Goal: Information Seeking & Learning: Learn about a topic

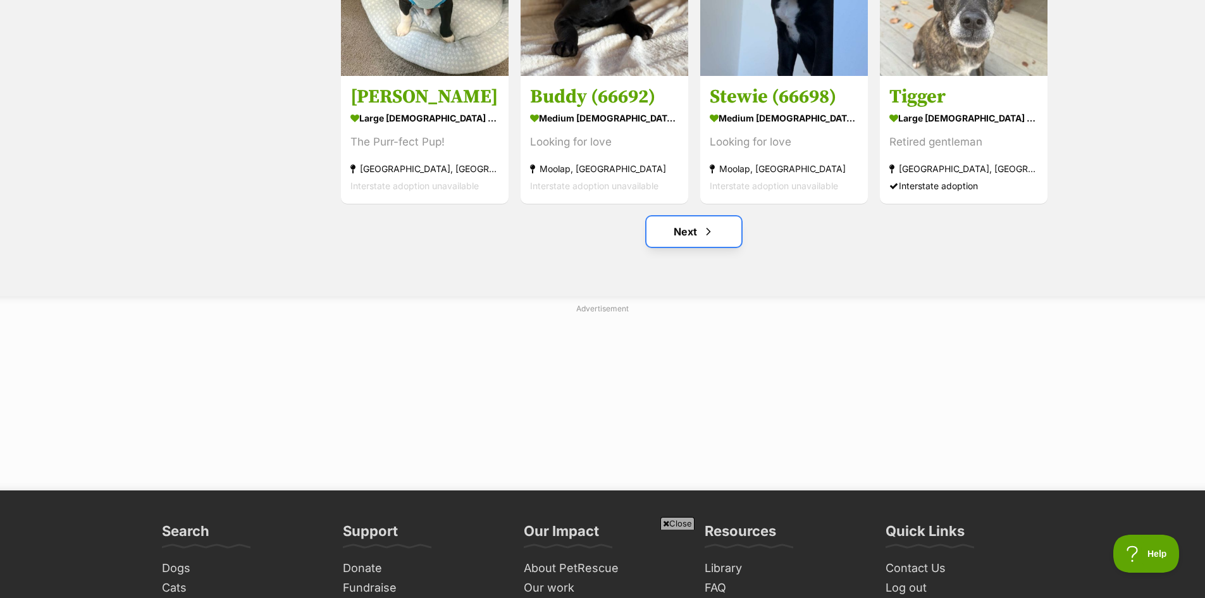
click at [687, 229] on link "Next" at bounding box center [693, 231] width 95 height 30
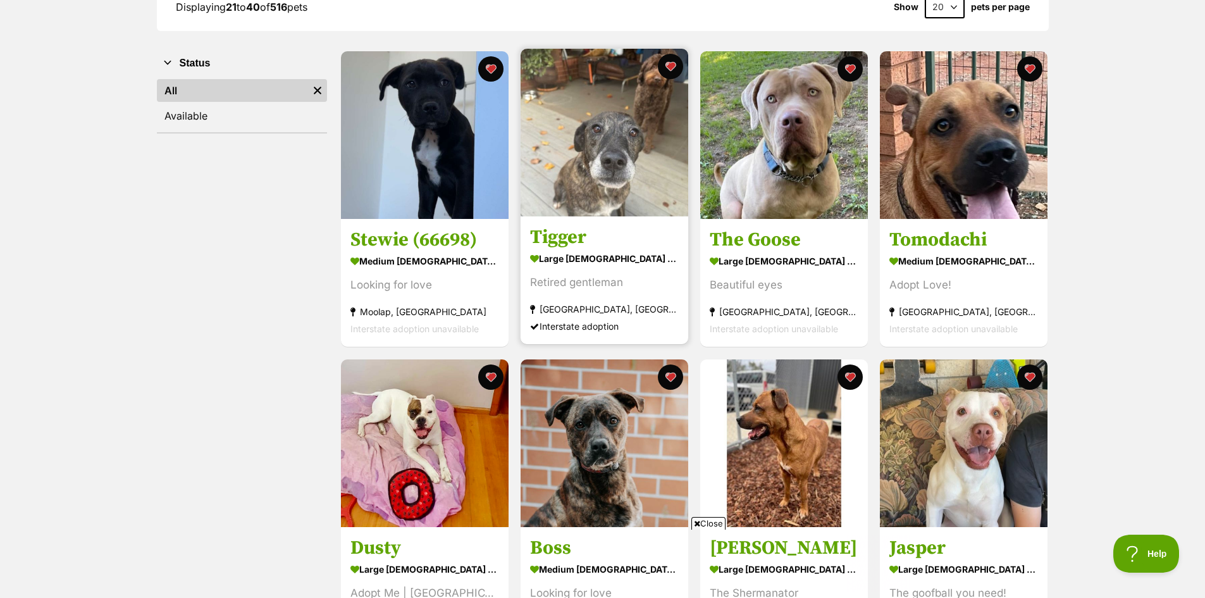
scroll to position [190, 0]
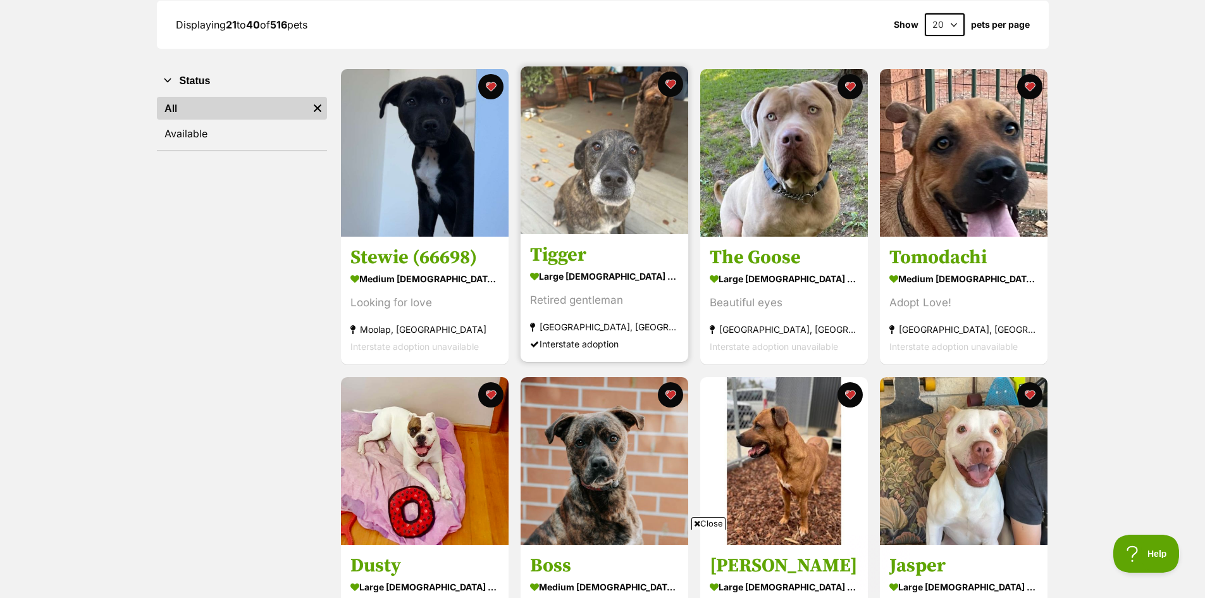
click at [624, 180] on img at bounding box center [604, 150] width 168 height 168
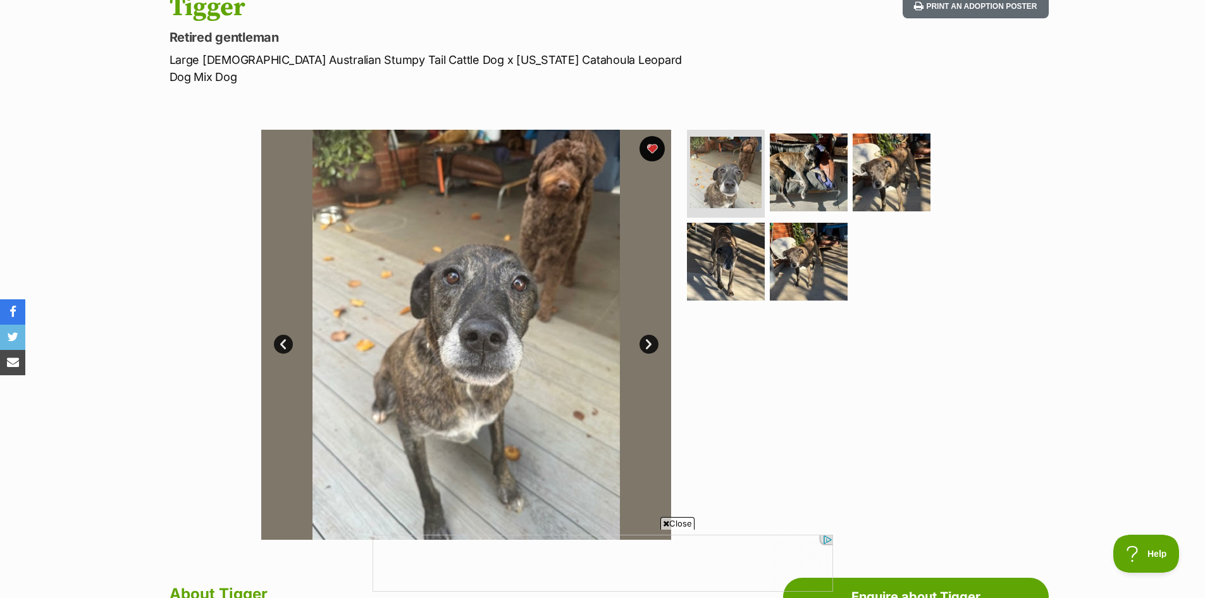
scroll to position [126, 0]
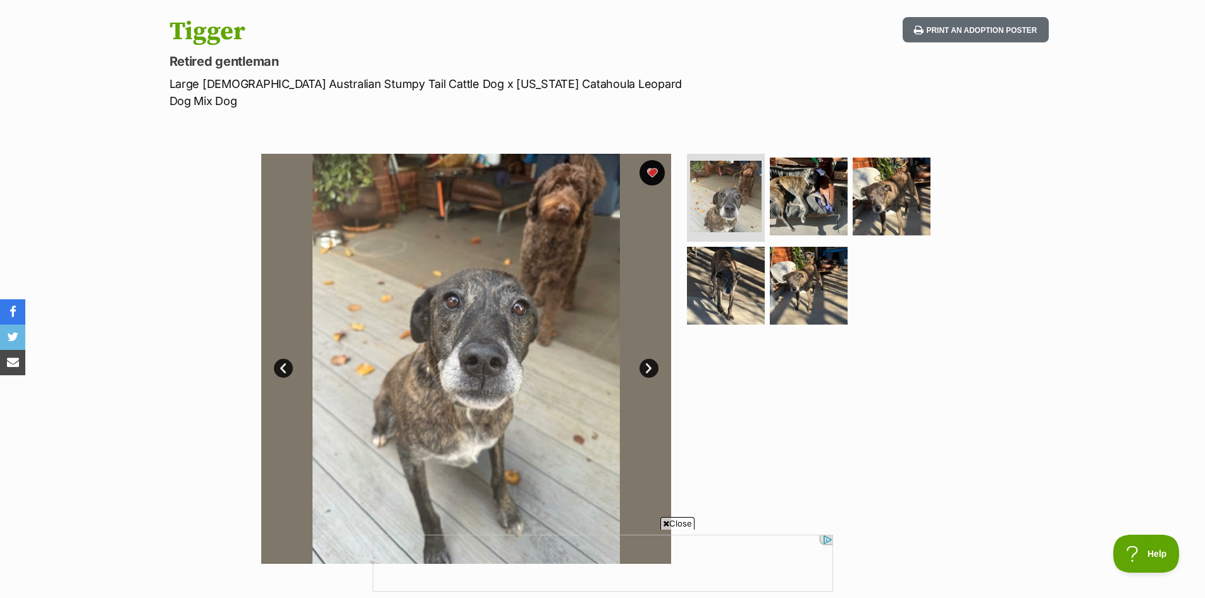
click at [647, 359] on link "Next" at bounding box center [648, 368] width 19 height 19
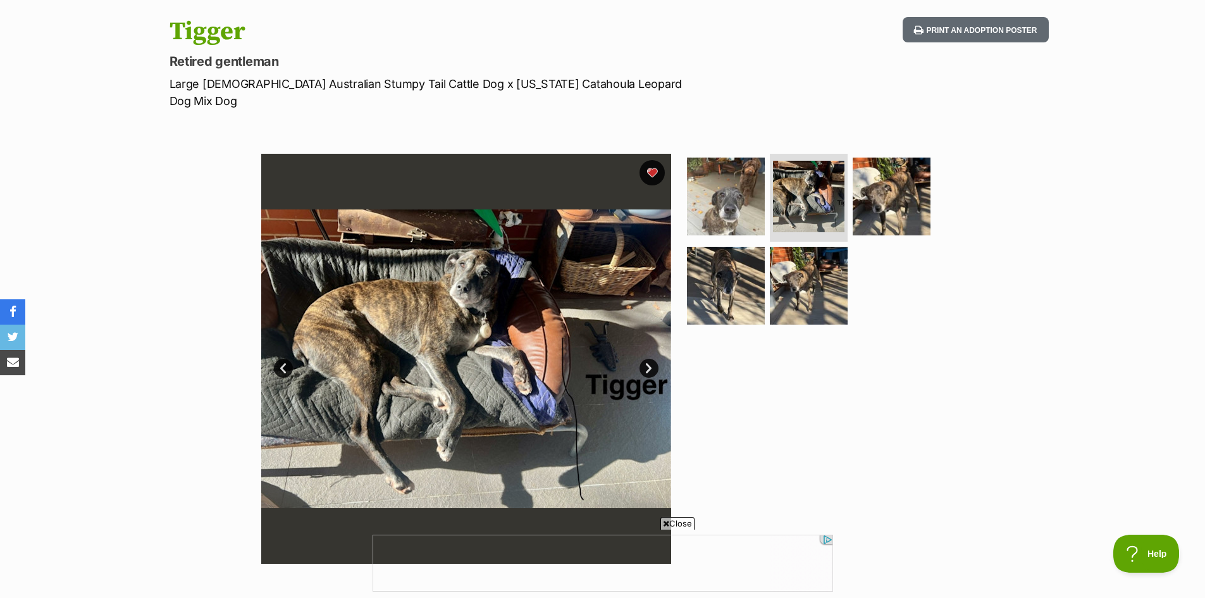
click at [647, 359] on link "Next" at bounding box center [648, 368] width 19 height 19
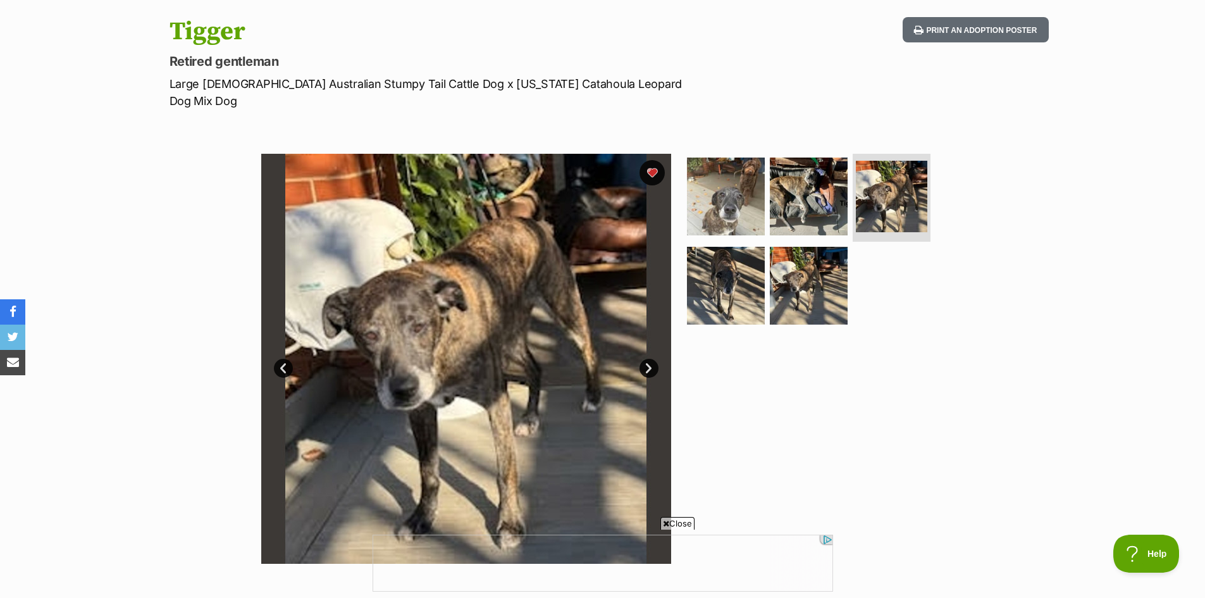
click at [647, 359] on link "Next" at bounding box center [648, 368] width 19 height 19
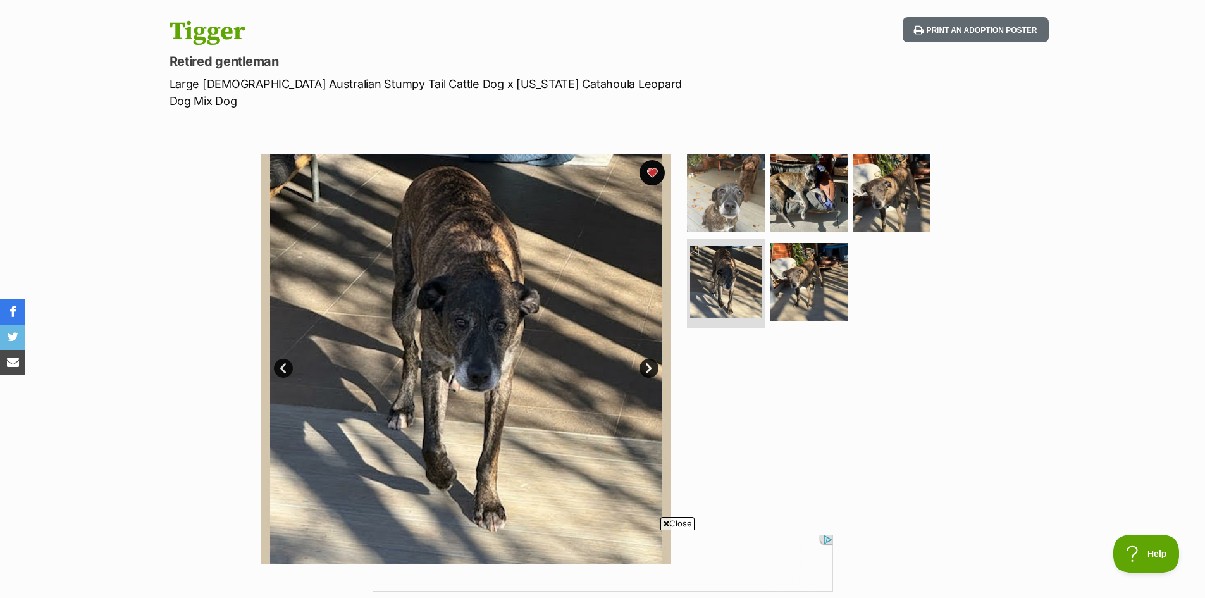
click at [647, 359] on link "Next" at bounding box center [648, 368] width 19 height 19
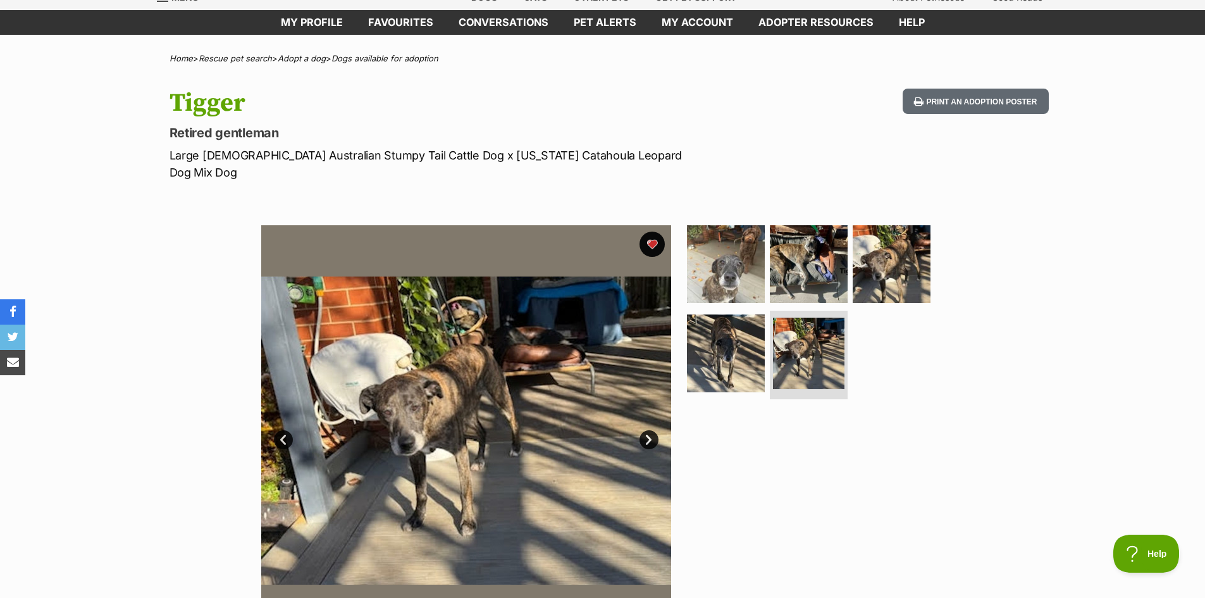
scroll to position [0, 0]
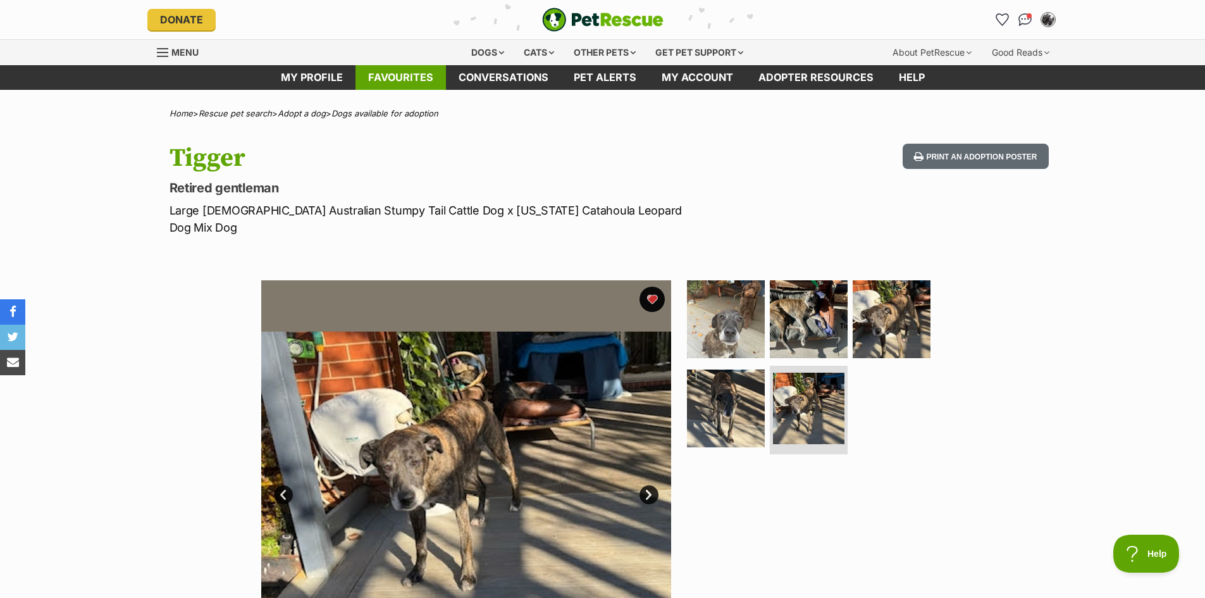
click at [427, 70] on link "Favourites" at bounding box center [400, 77] width 90 height 25
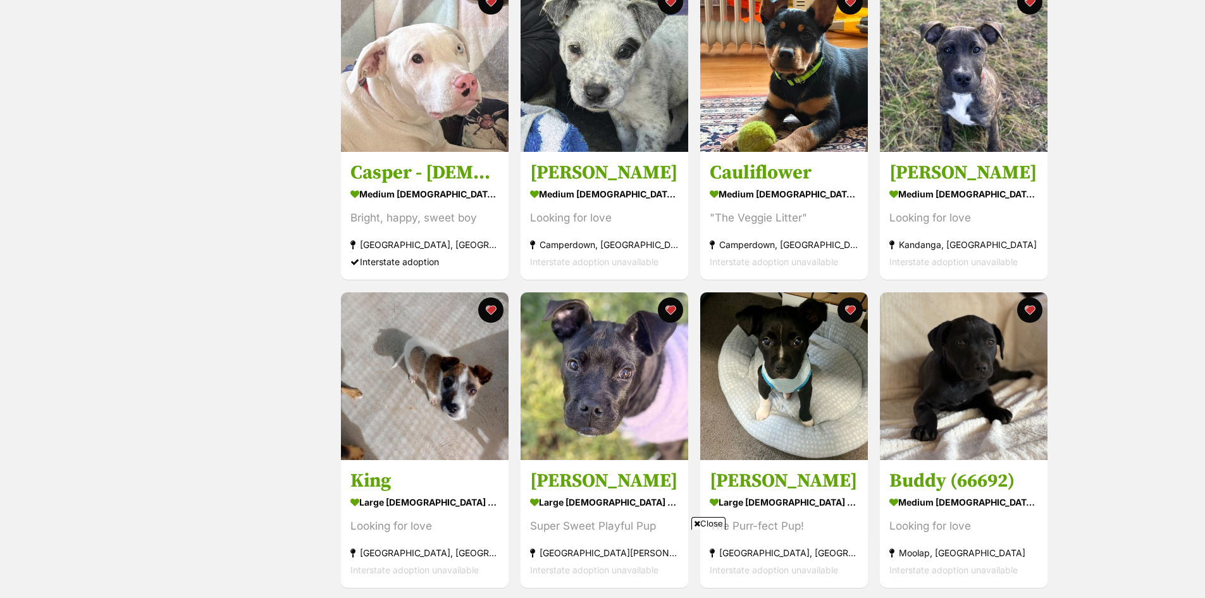
scroll to position [1391, 0]
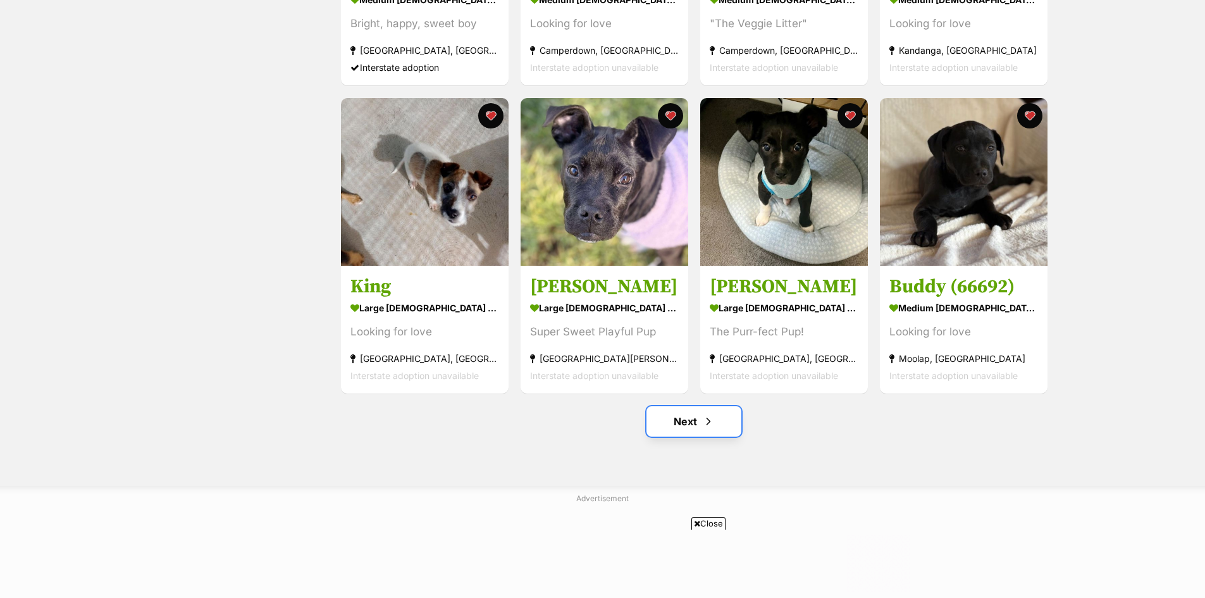
click at [685, 425] on link "Next" at bounding box center [693, 421] width 95 height 30
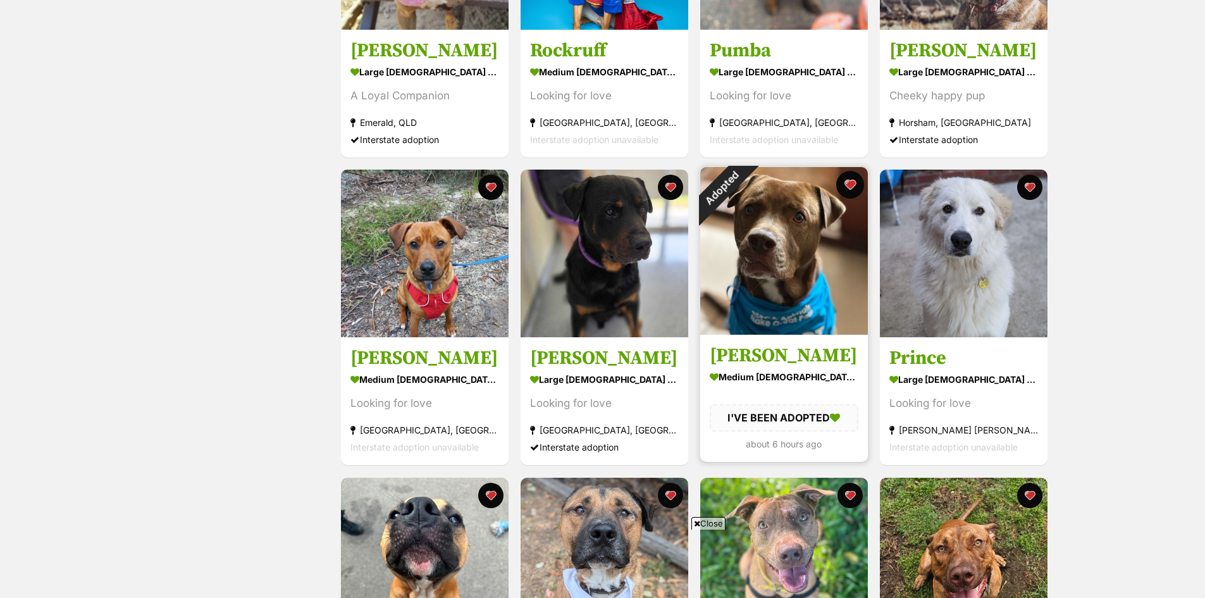
click at [852, 185] on button "favourite" at bounding box center [850, 185] width 28 height 28
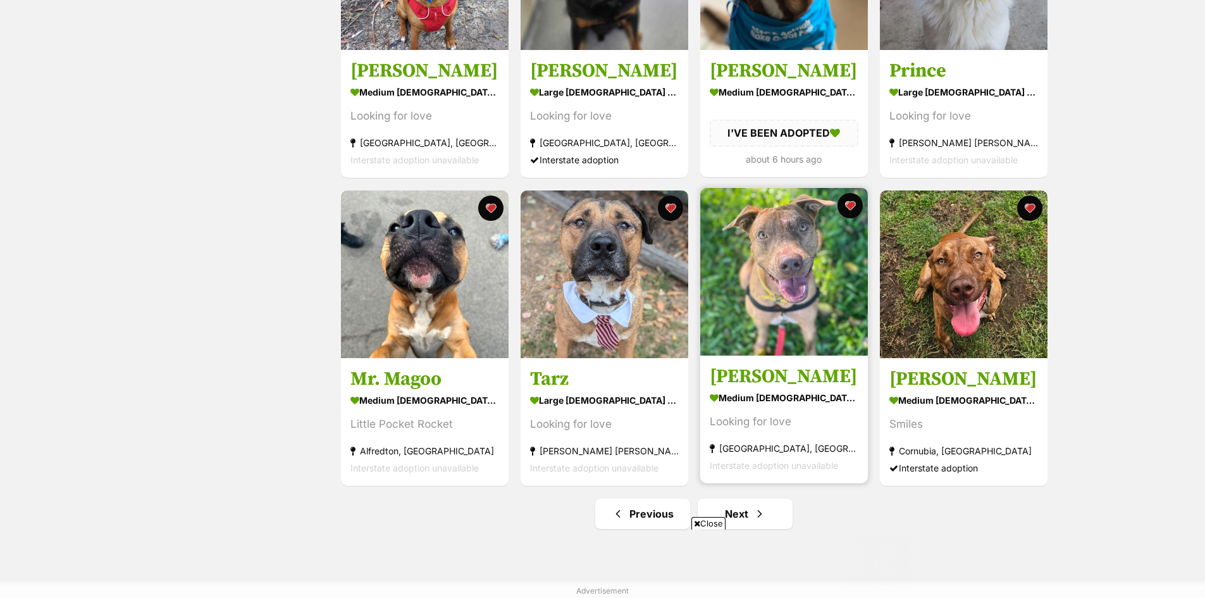
scroll to position [1454, 0]
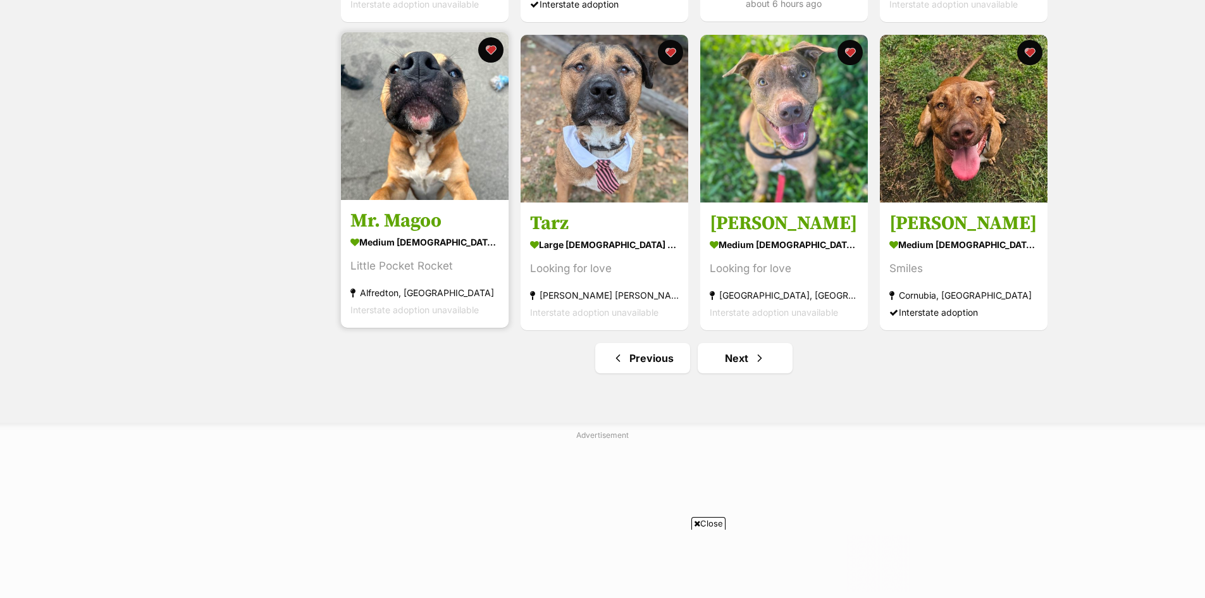
click at [417, 155] on img at bounding box center [425, 116] width 168 height 168
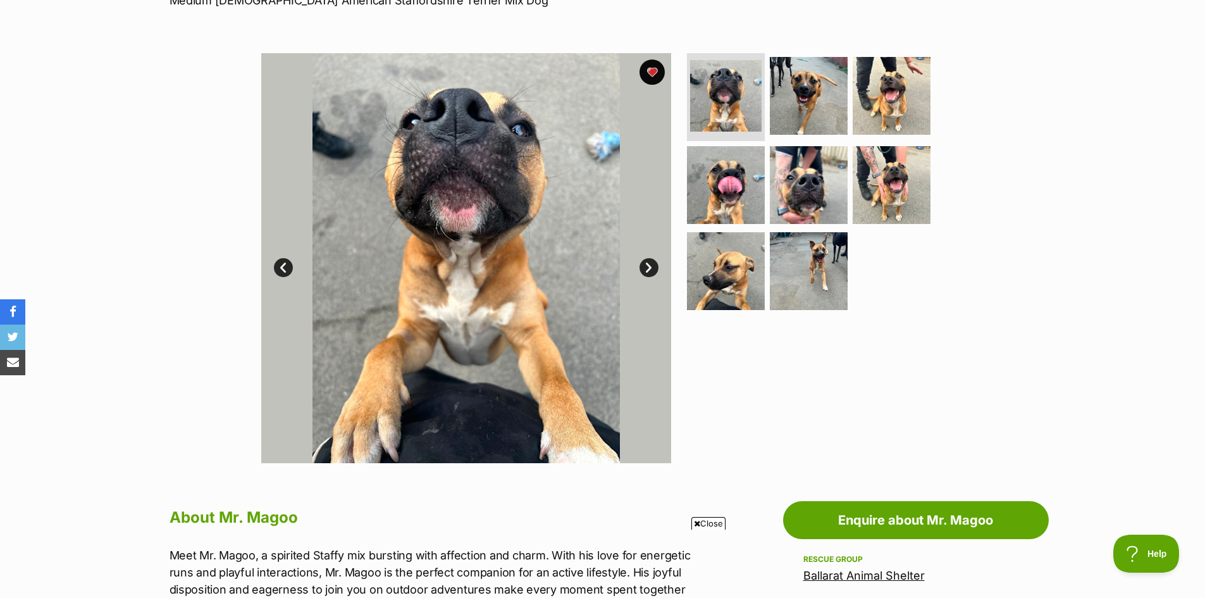
scroll to position [190, 0]
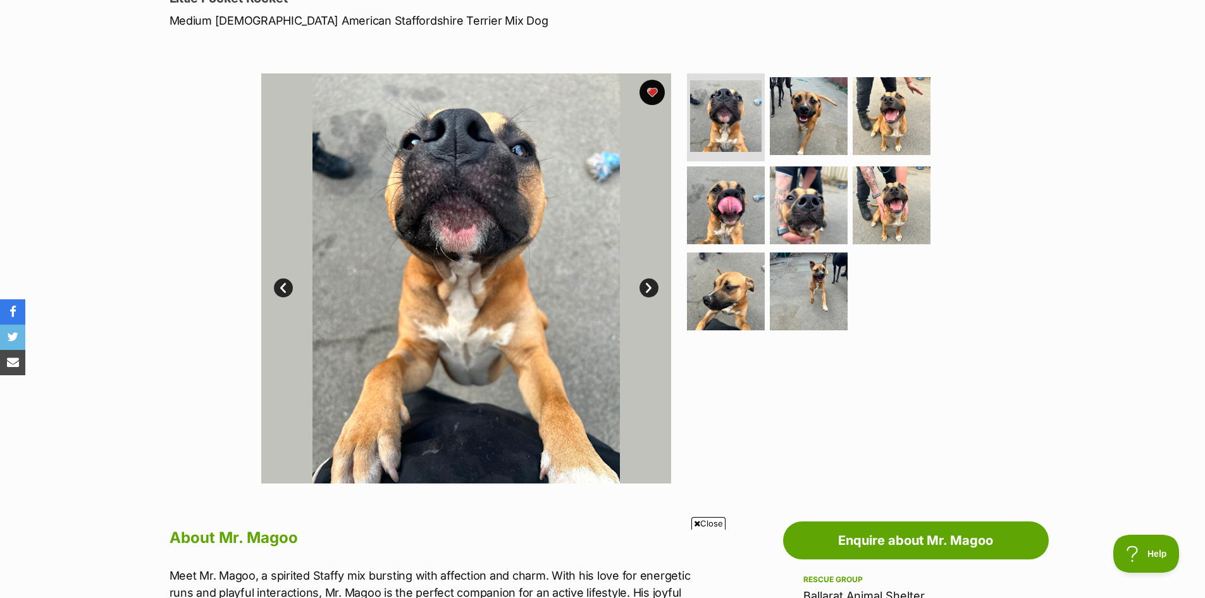
click at [653, 287] on link "Next" at bounding box center [648, 287] width 19 height 19
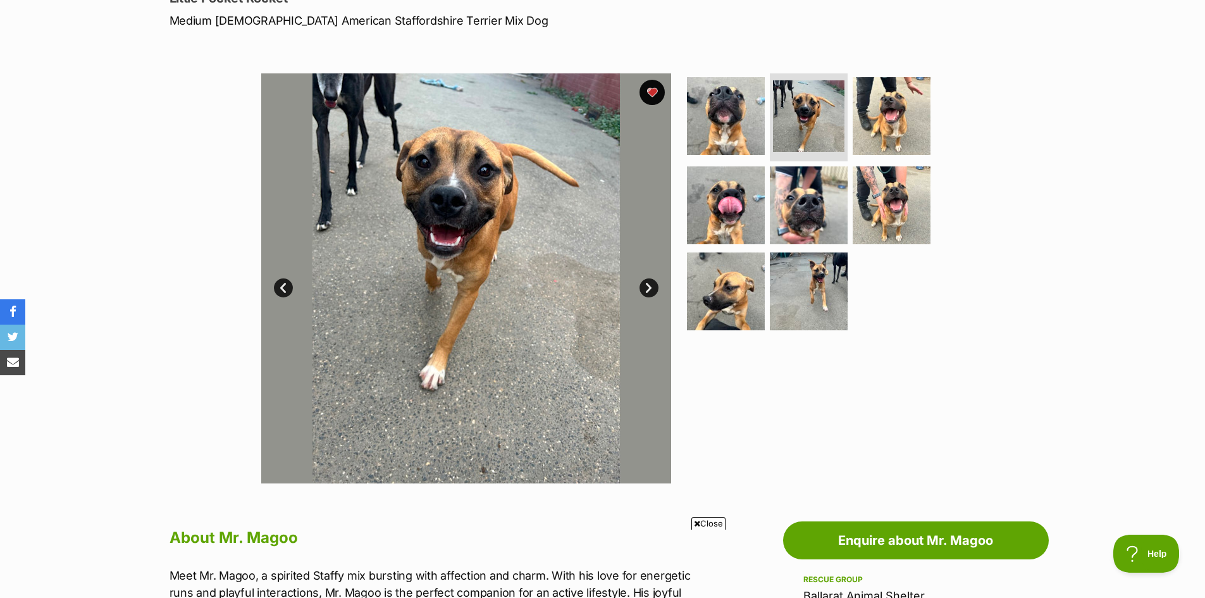
click at [653, 287] on link "Next" at bounding box center [648, 287] width 19 height 19
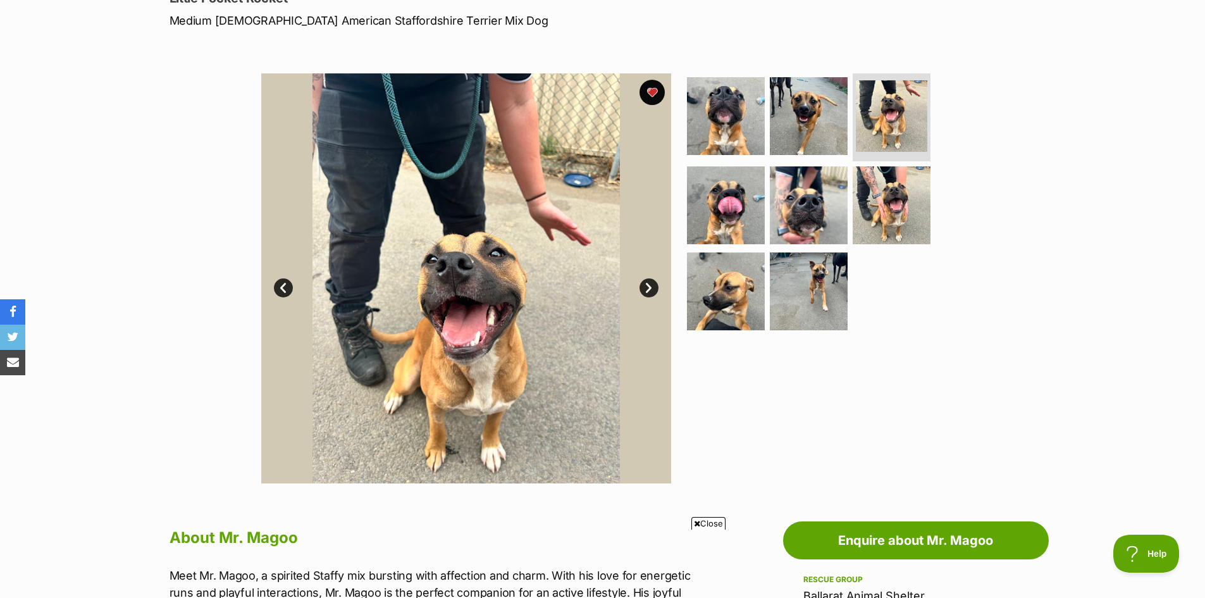
click at [653, 287] on link "Next" at bounding box center [648, 287] width 19 height 19
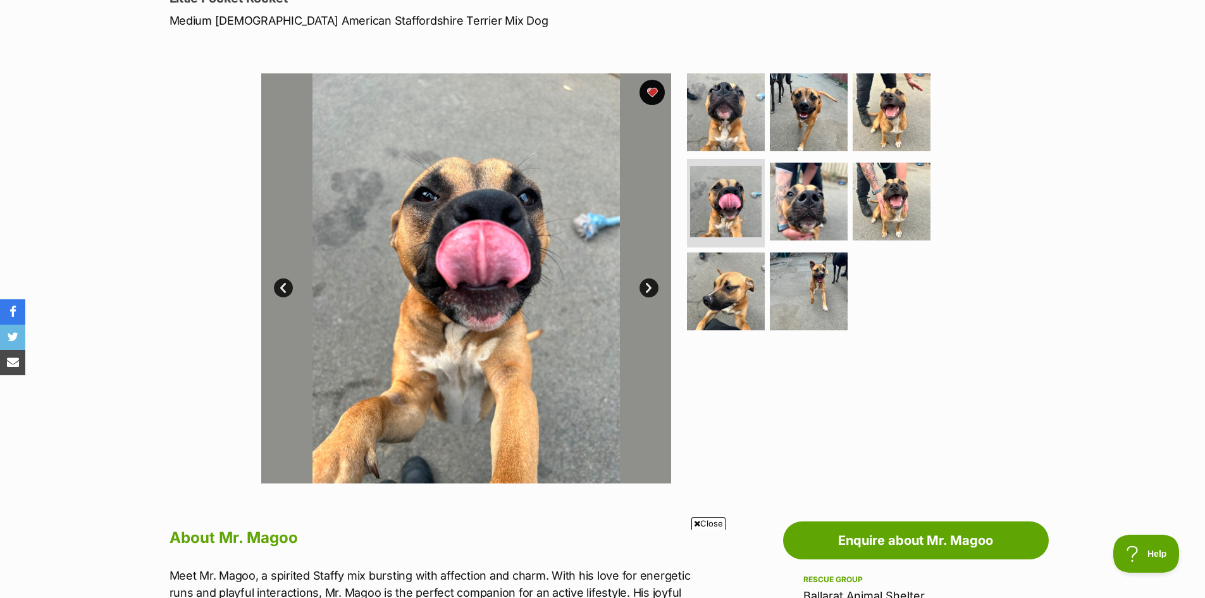
click at [653, 287] on link "Next" at bounding box center [648, 287] width 19 height 19
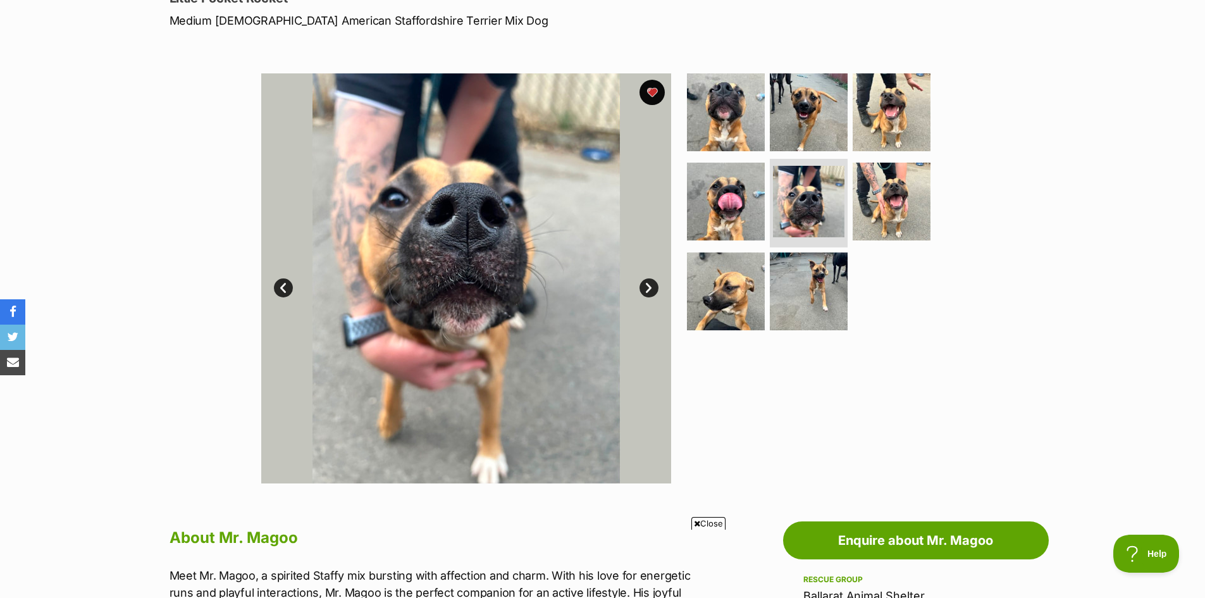
click at [653, 287] on link "Next" at bounding box center [648, 287] width 19 height 19
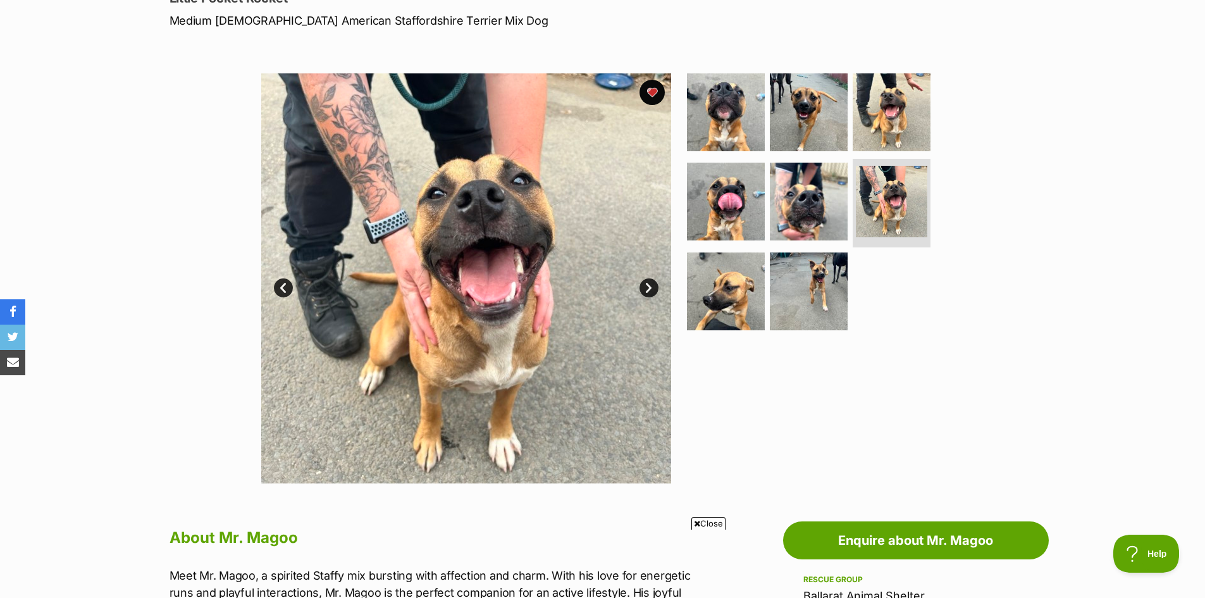
click at [653, 287] on link "Next" at bounding box center [648, 287] width 19 height 19
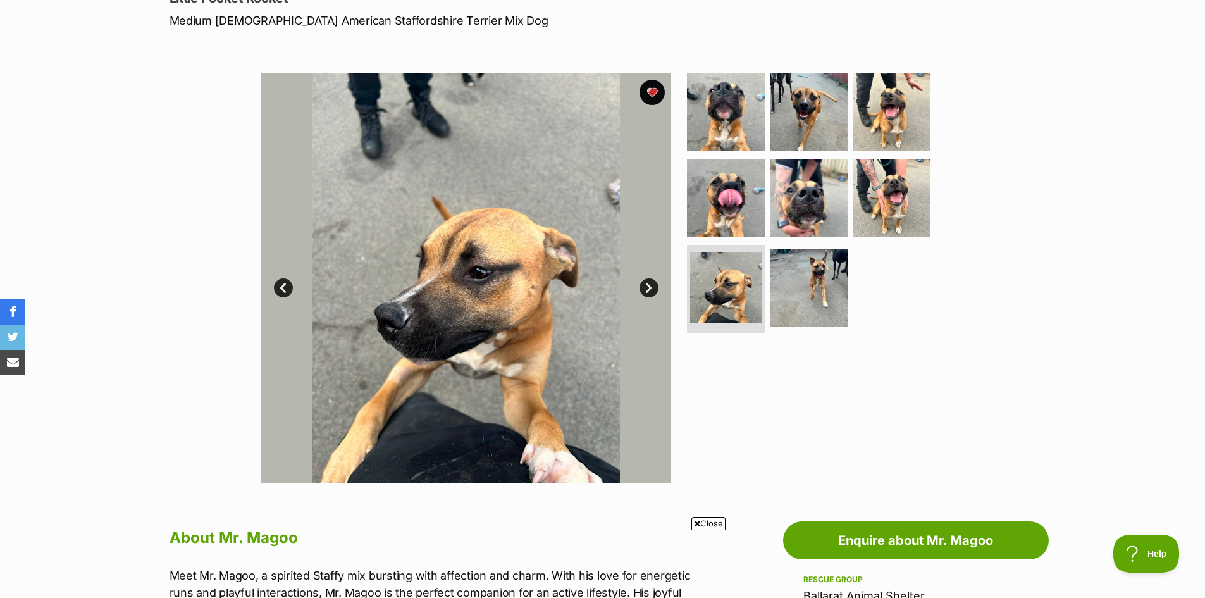
click at [653, 287] on link "Next" at bounding box center [648, 287] width 19 height 19
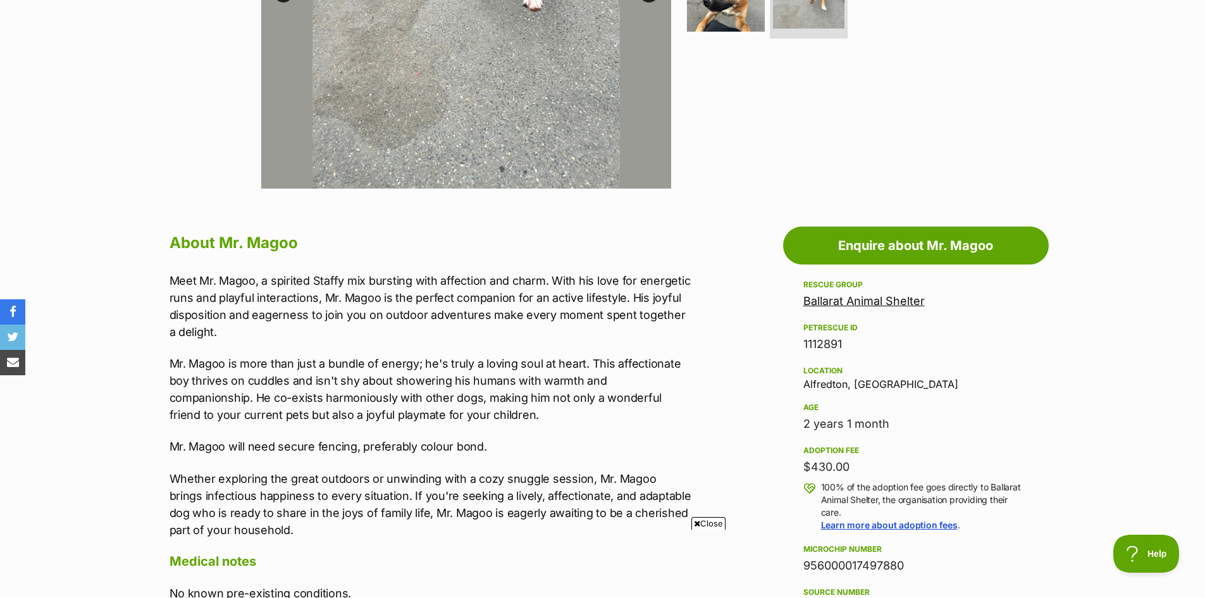
scroll to position [506, 0]
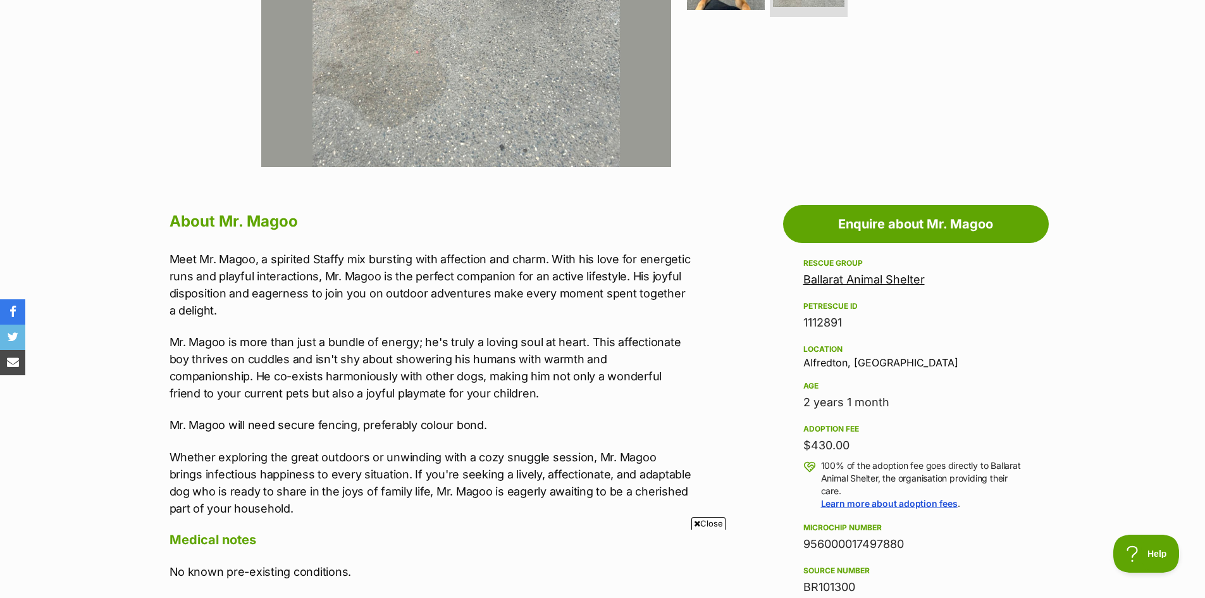
click at [848, 277] on link "Ballarat Animal Shelter" at bounding box center [863, 279] width 121 height 13
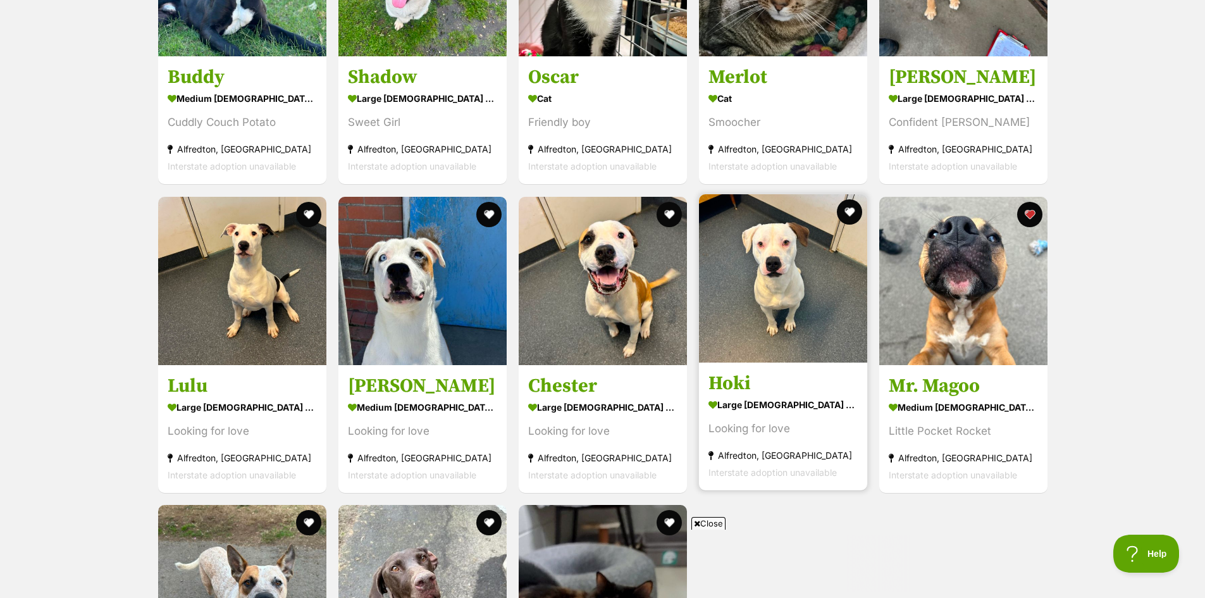
scroll to position [3794, 0]
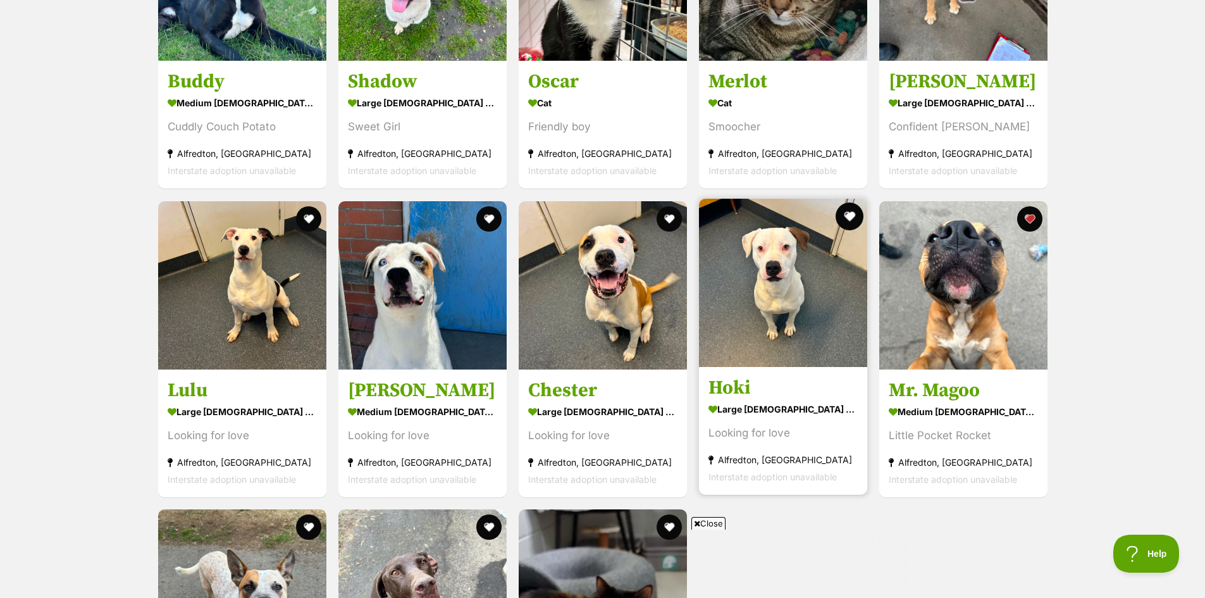
click at [851, 218] on button "favourite" at bounding box center [849, 216] width 28 height 28
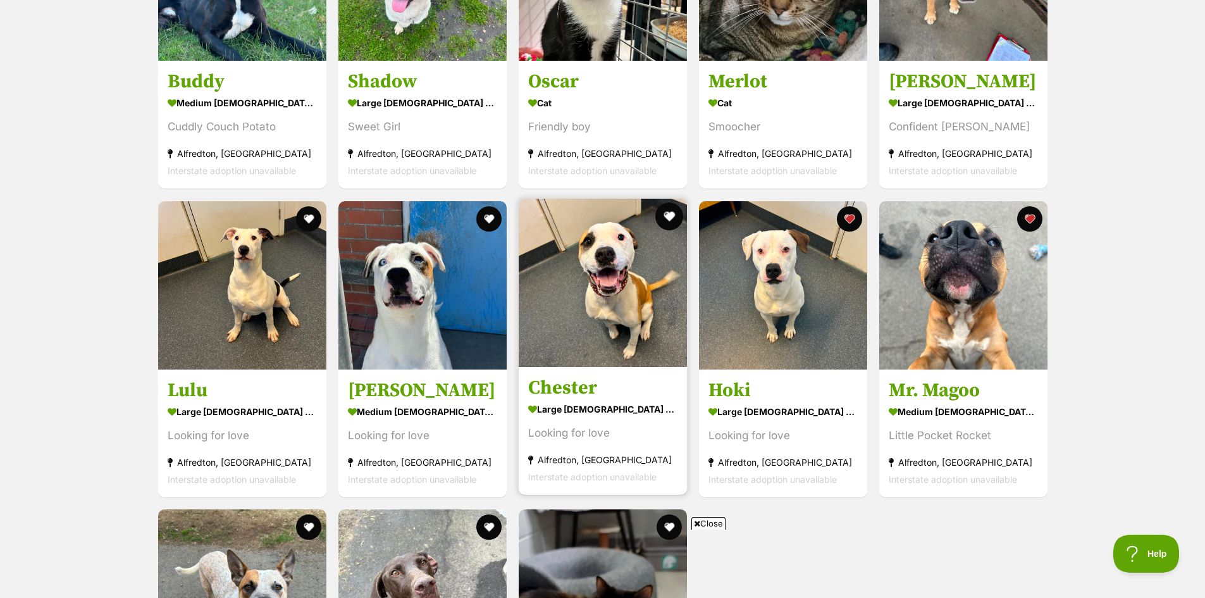
click at [669, 217] on button "favourite" at bounding box center [669, 216] width 28 height 28
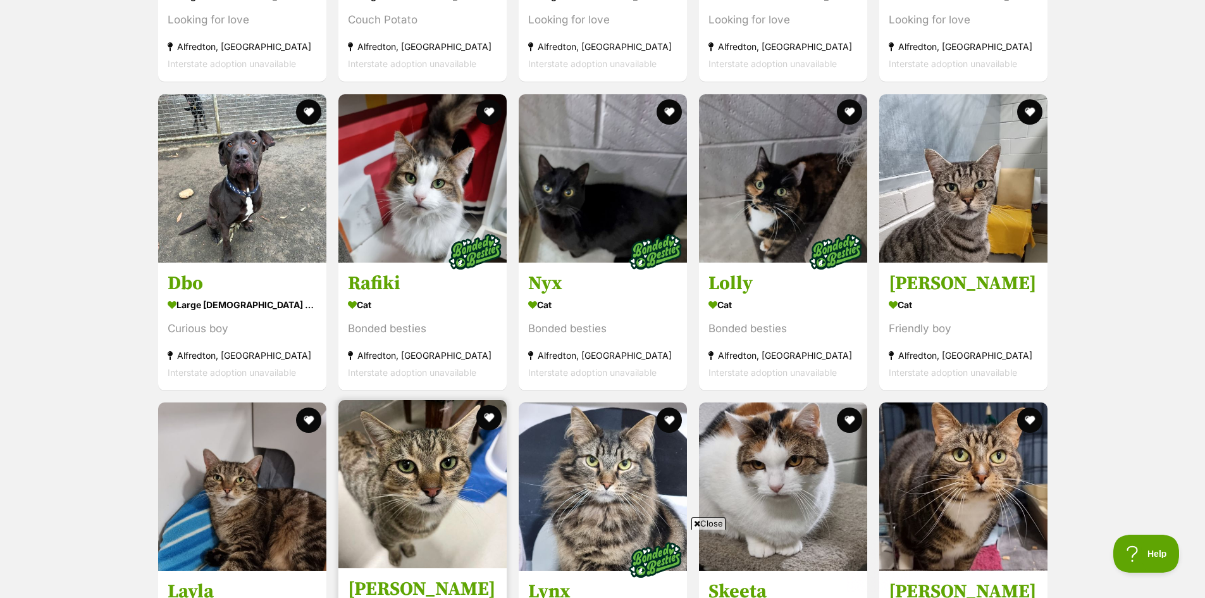
scroll to position [2972, 0]
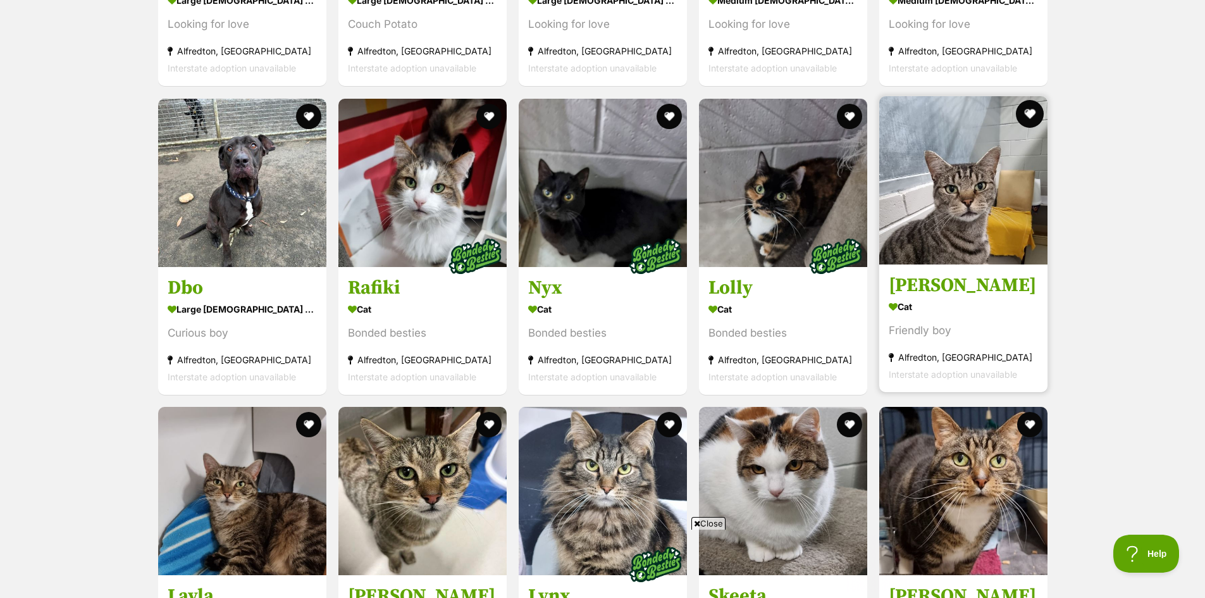
click at [1026, 114] on button "favourite" at bounding box center [1030, 114] width 28 height 28
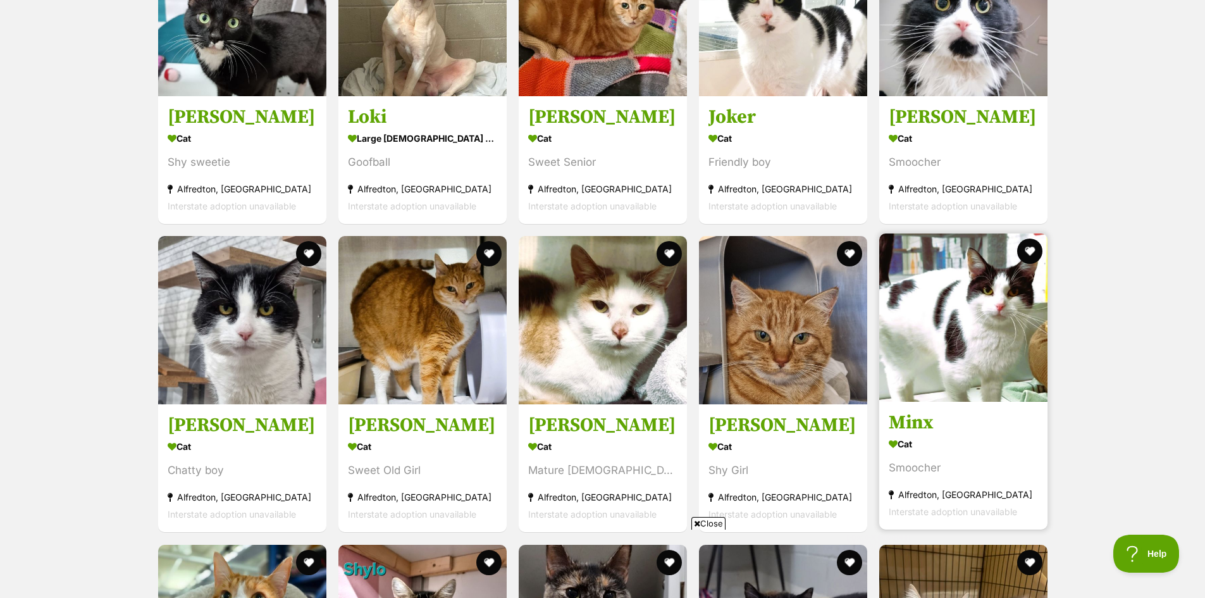
scroll to position [1644, 0]
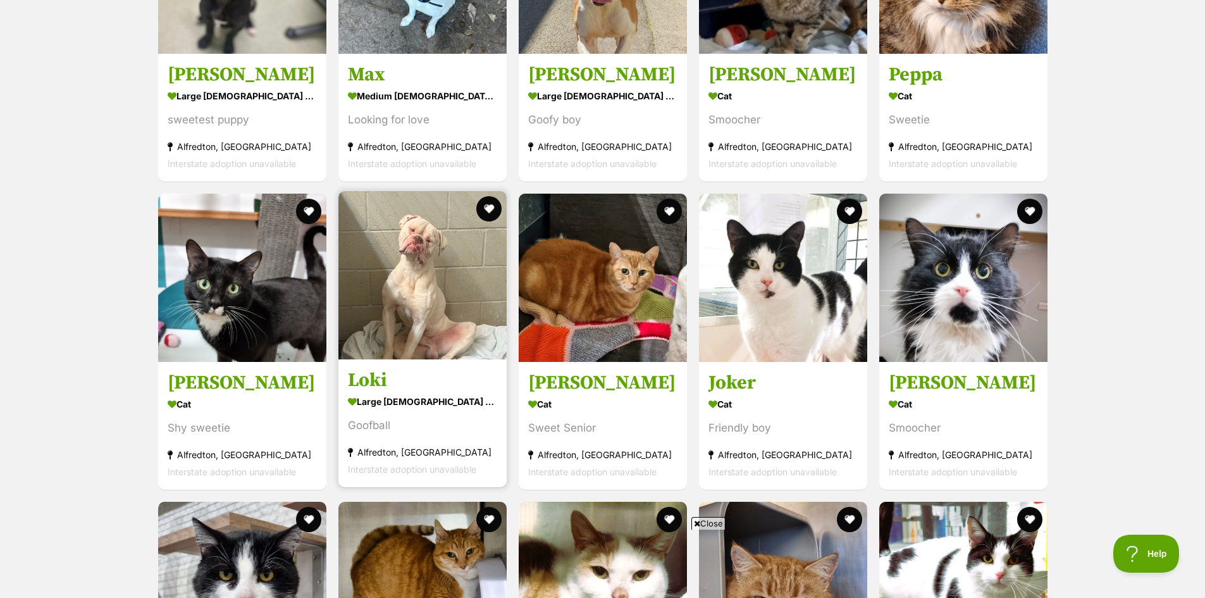
click at [441, 305] on img at bounding box center [422, 275] width 168 height 168
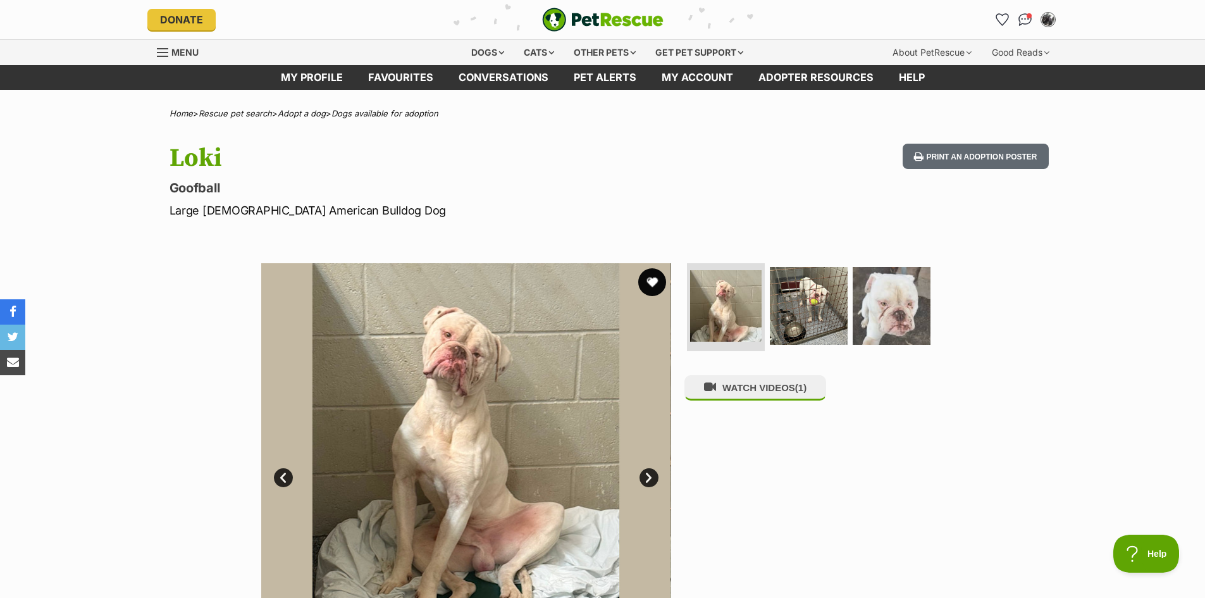
click at [656, 285] on button "favourite" at bounding box center [652, 282] width 28 height 28
click at [823, 307] on img at bounding box center [809, 305] width 82 height 82
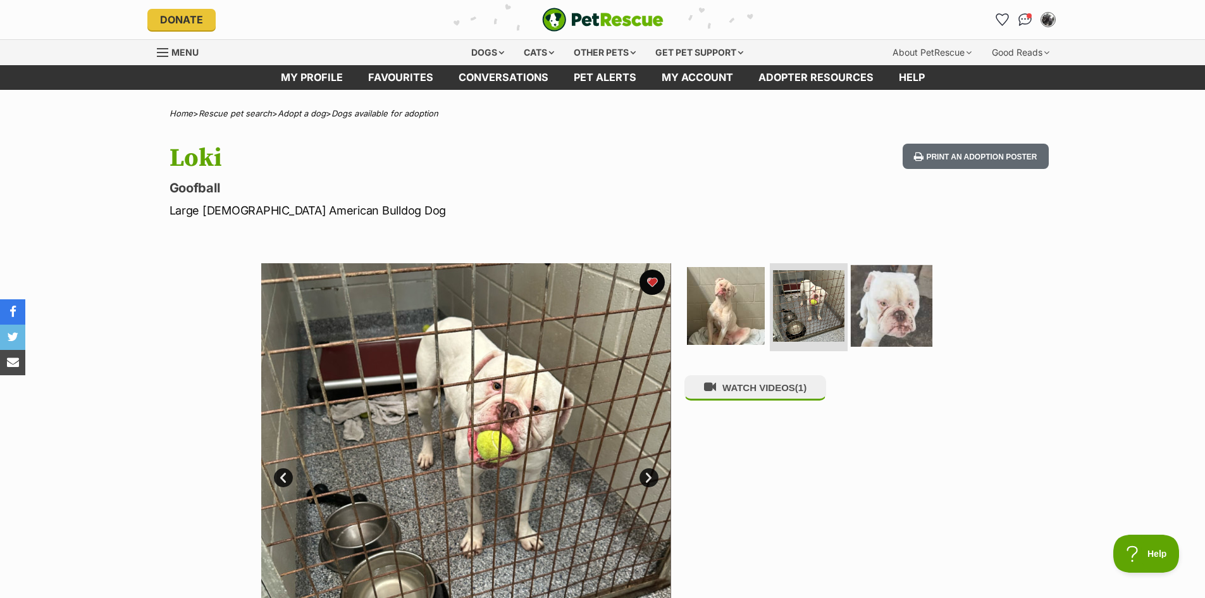
click at [904, 304] on img at bounding box center [892, 305] width 82 height 82
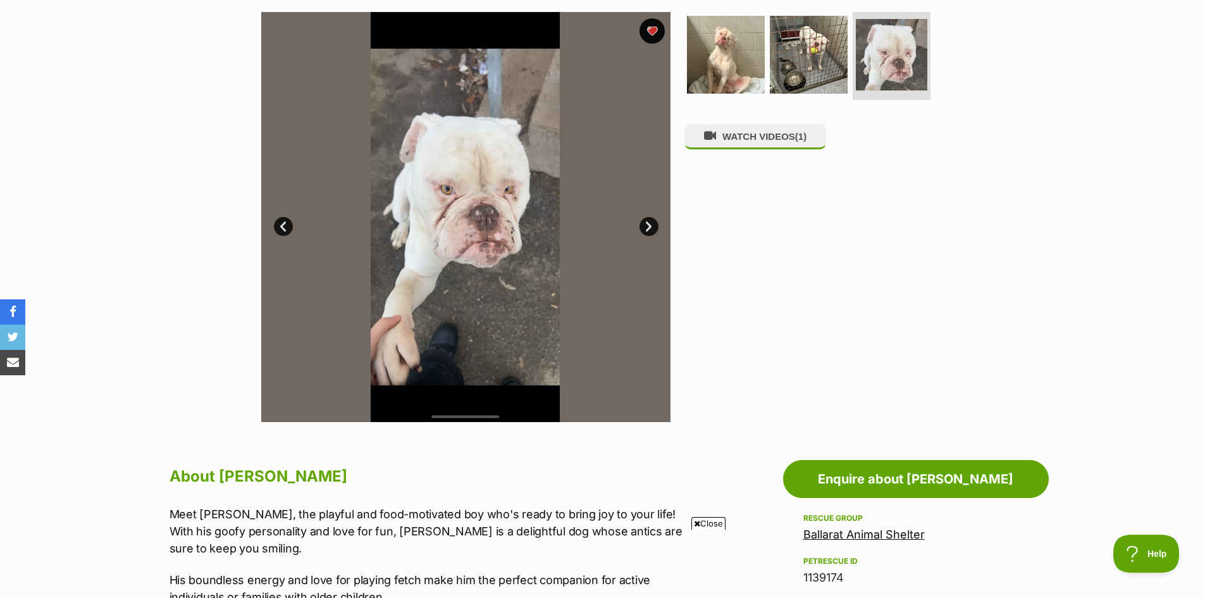
scroll to position [253, 0]
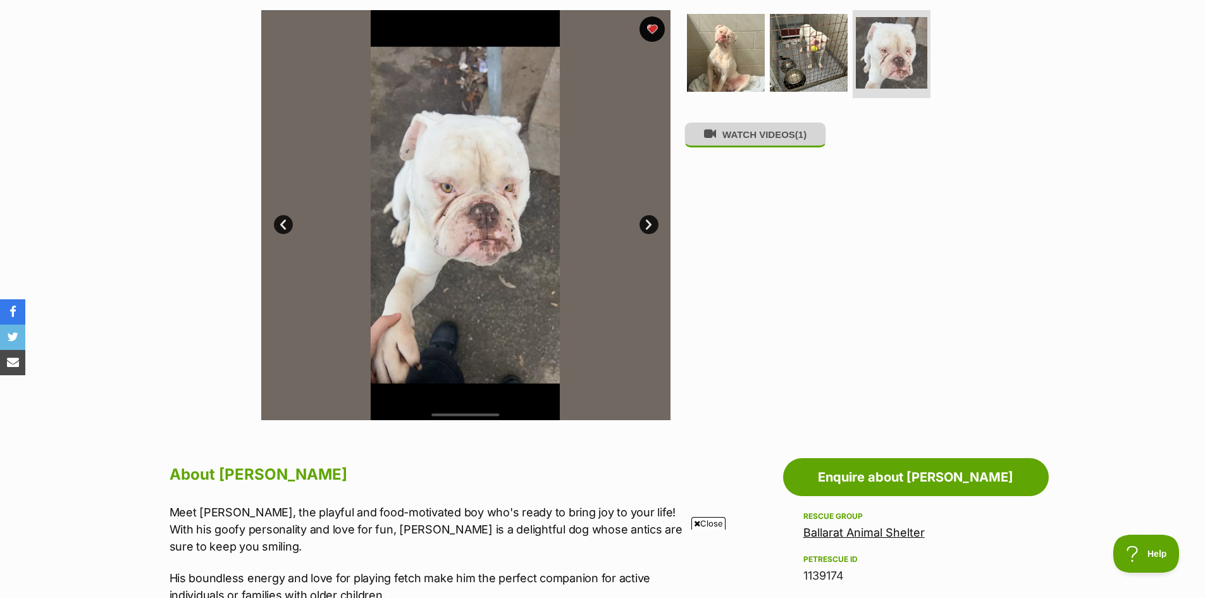
click at [764, 144] on button "WATCH VIDEOS (1)" at bounding box center [755, 134] width 142 height 25
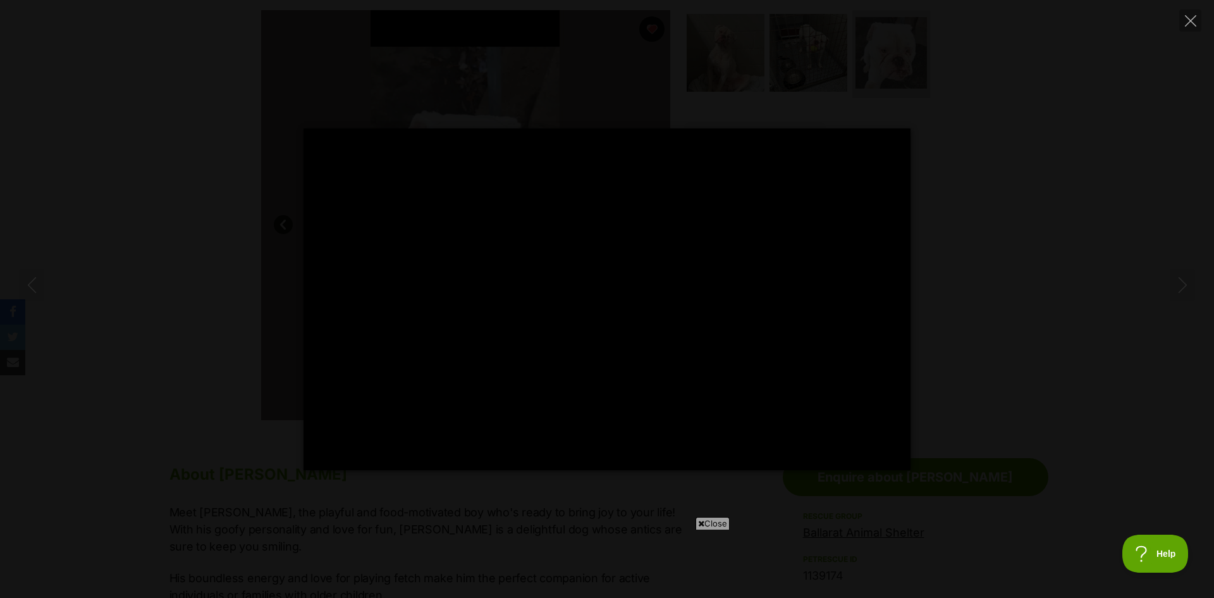
type input "100"
click at [1191, 22] on icon "Close" at bounding box center [1190, 20] width 11 height 11
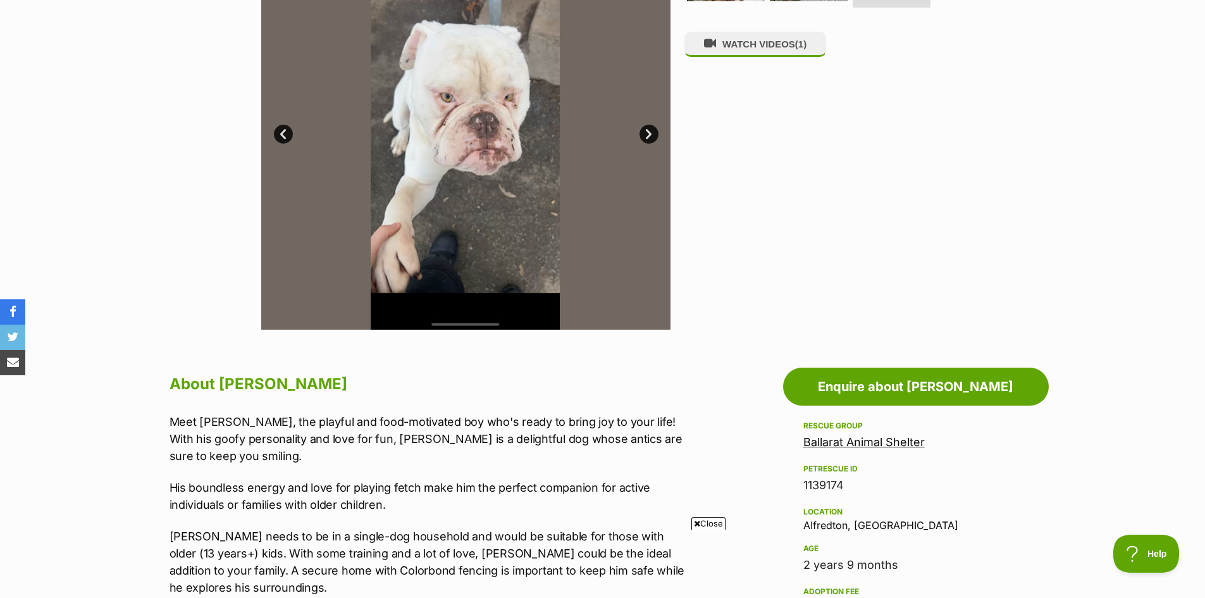
scroll to position [63, 0]
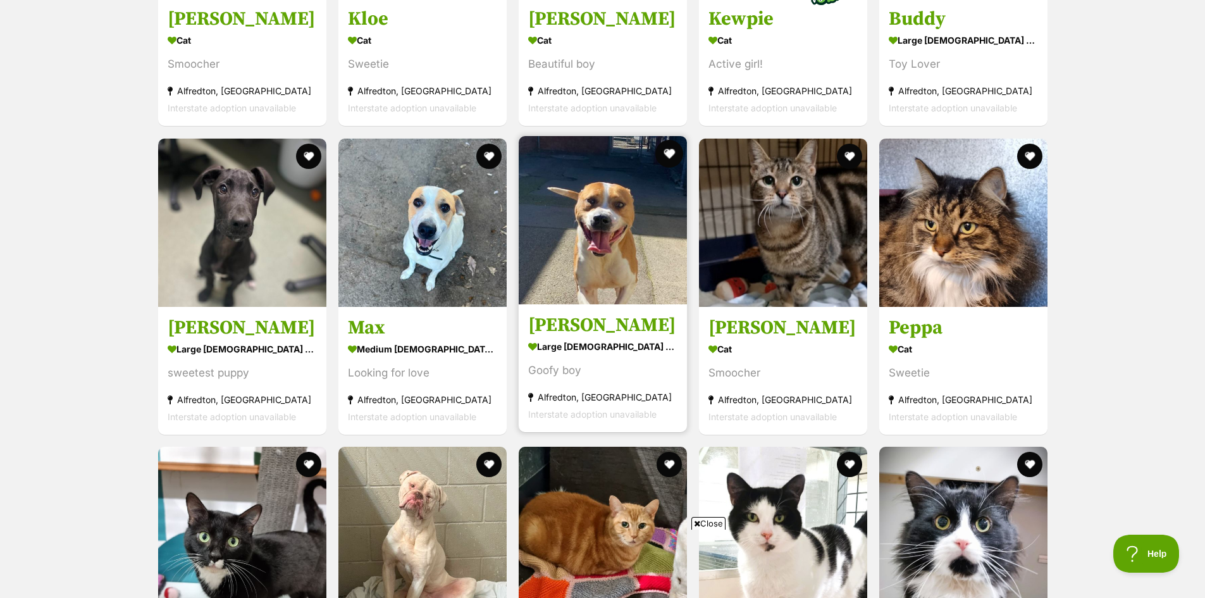
click at [669, 155] on button "favourite" at bounding box center [669, 154] width 28 height 28
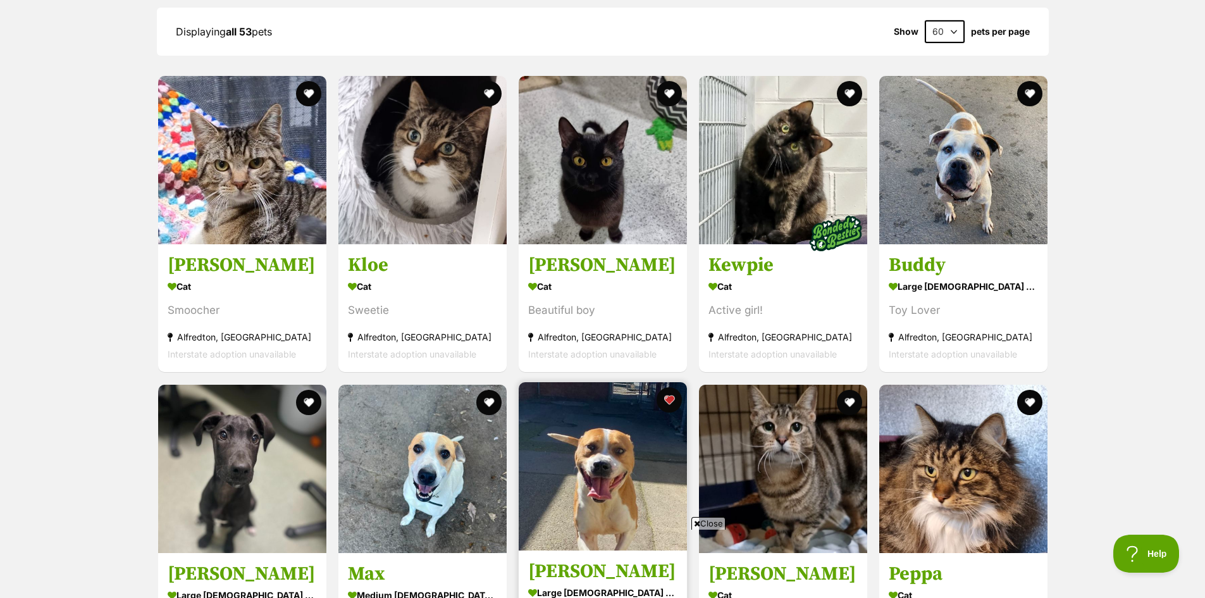
scroll to position [1138, 0]
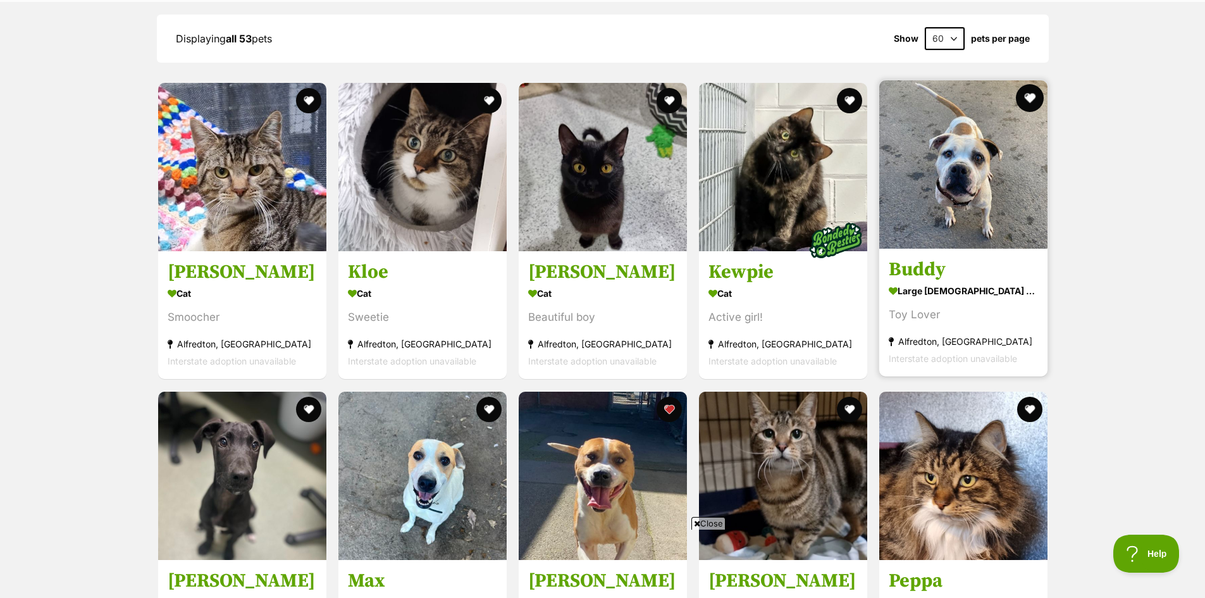
click at [1031, 99] on button "favourite" at bounding box center [1030, 98] width 28 height 28
click at [995, 147] on img at bounding box center [963, 164] width 168 height 168
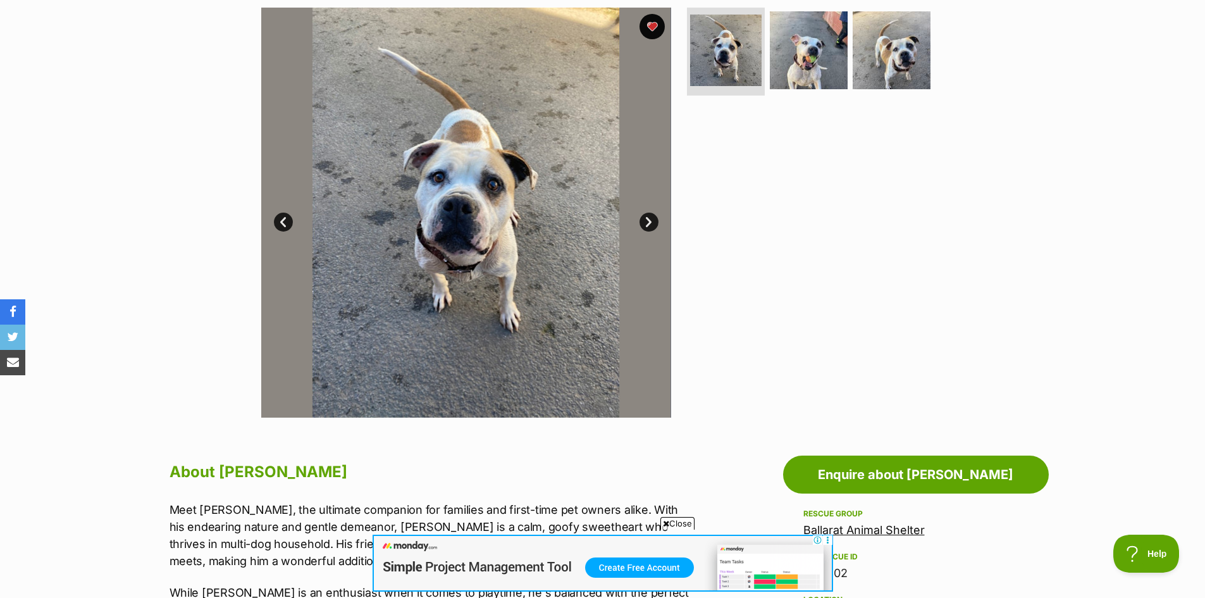
scroll to position [253, 0]
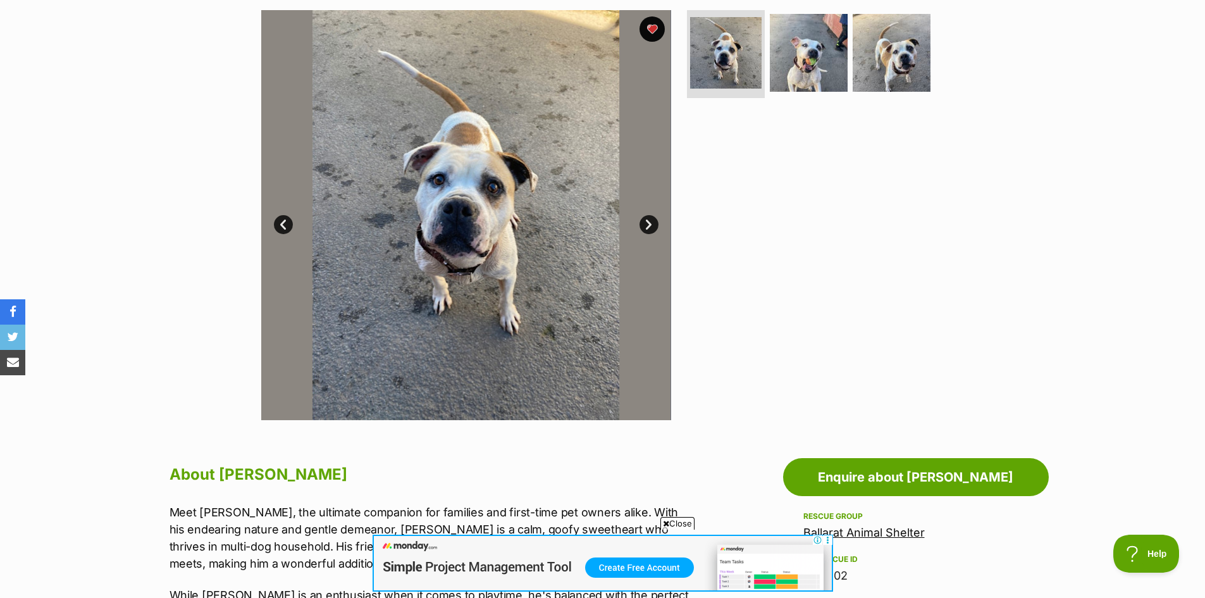
click at [643, 226] on link "Next" at bounding box center [648, 224] width 19 height 19
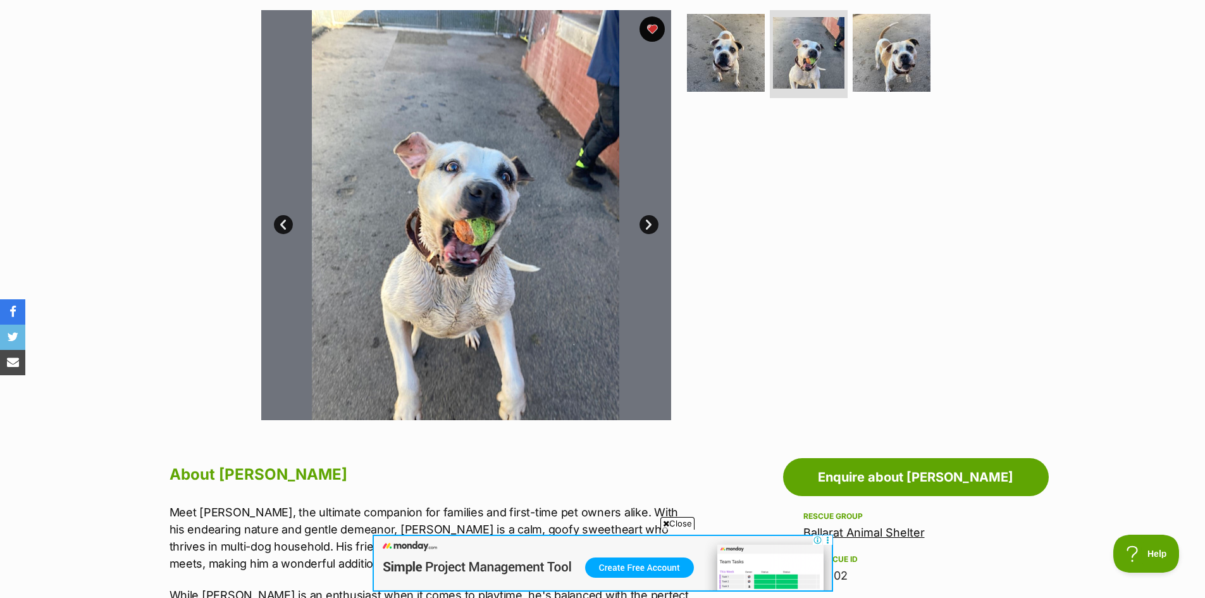
click at [643, 226] on link "Next" at bounding box center [648, 224] width 19 height 19
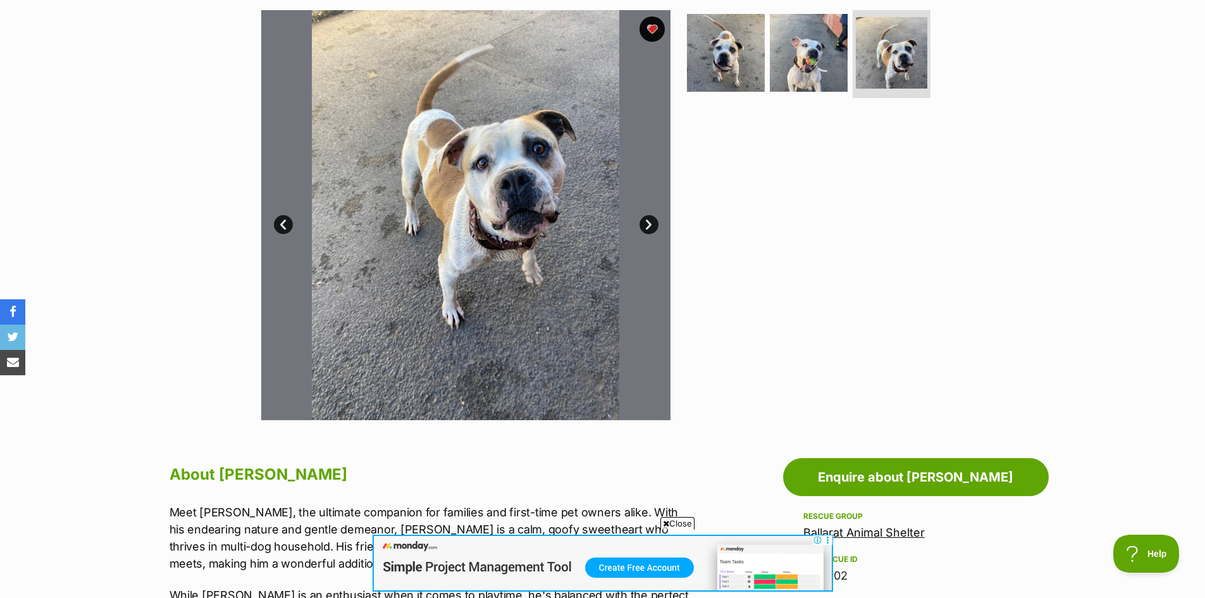
click at [643, 226] on link "Next" at bounding box center [648, 224] width 19 height 19
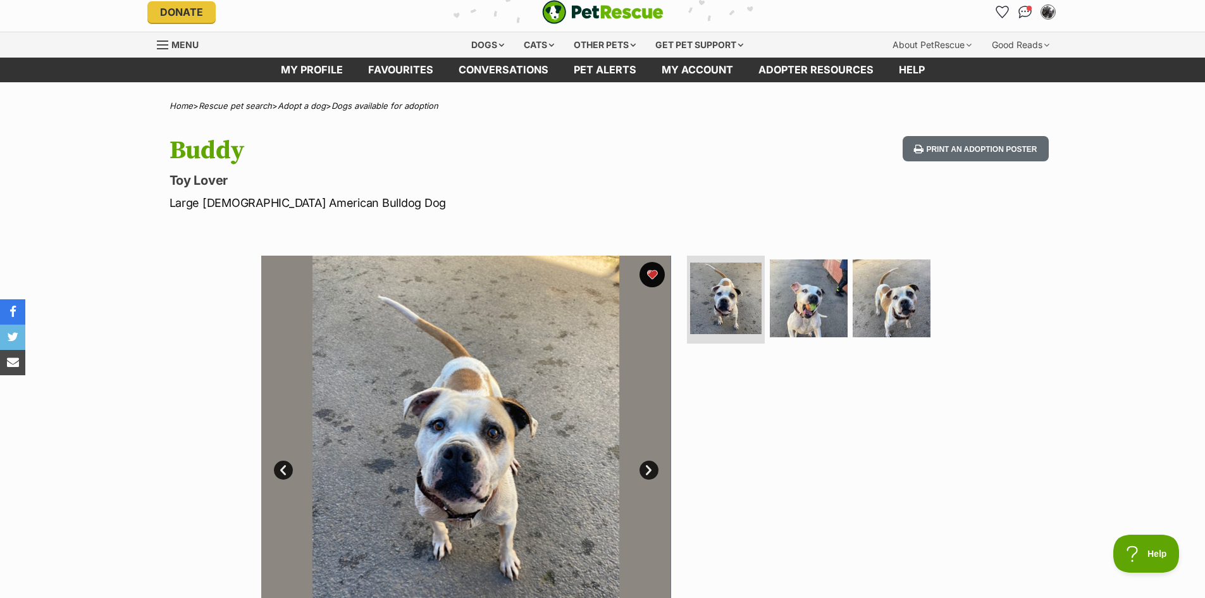
scroll to position [0, 0]
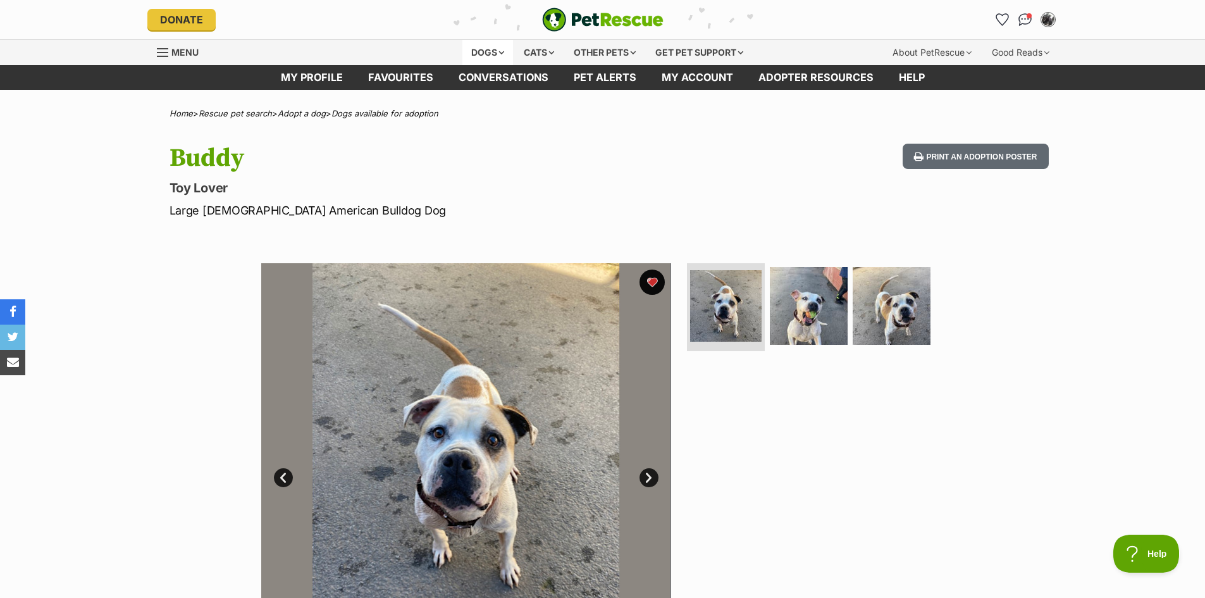
click at [466, 51] on div "Dogs" at bounding box center [487, 52] width 51 height 25
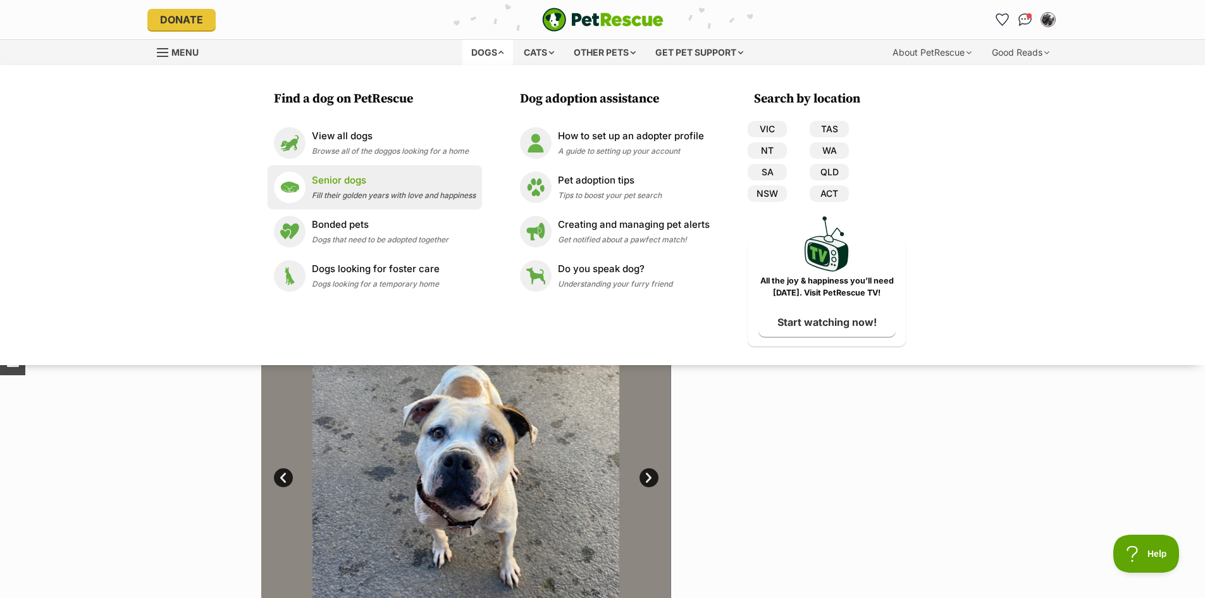
click at [347, 190] on span "Fill their golden years with love and happiness" at bounding box center [394, 194] width 164 height 9
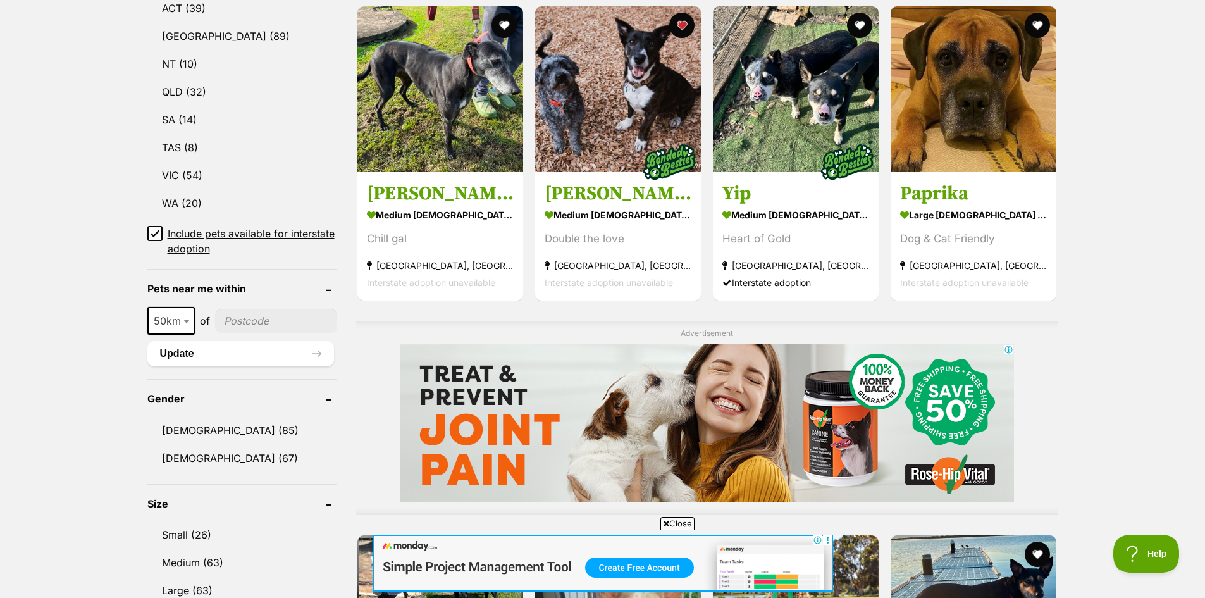
scroll to position [759, 0]
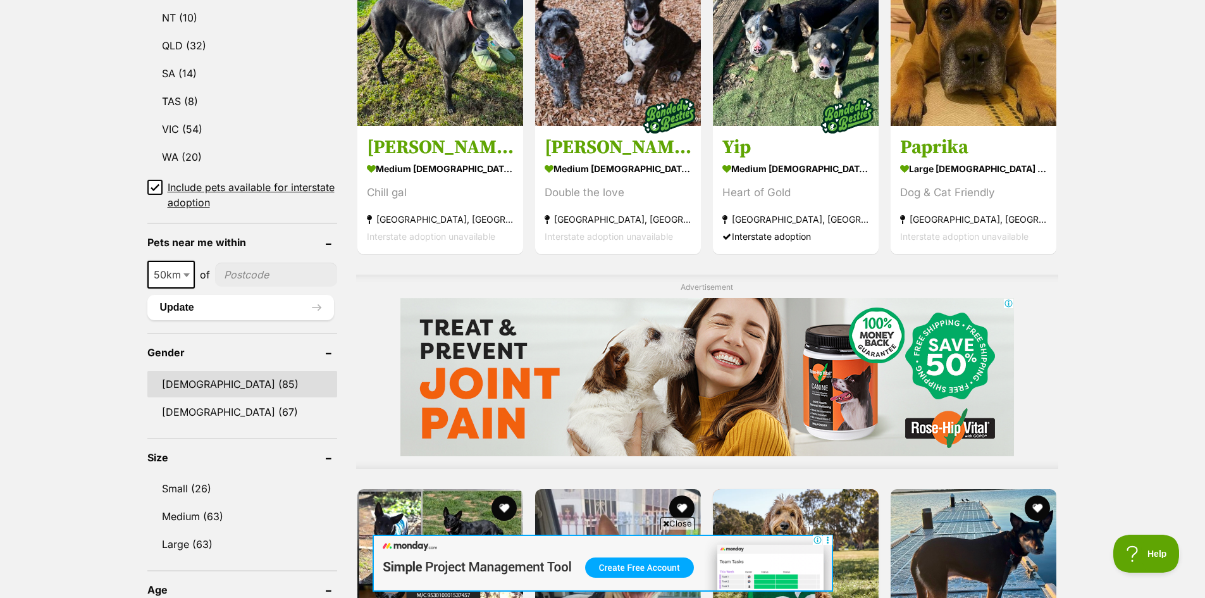
click at [172, 386] on link "[DEMOGRAPHIC_DATA] (85)" at bounding box center [242, 384] width 190 height 27
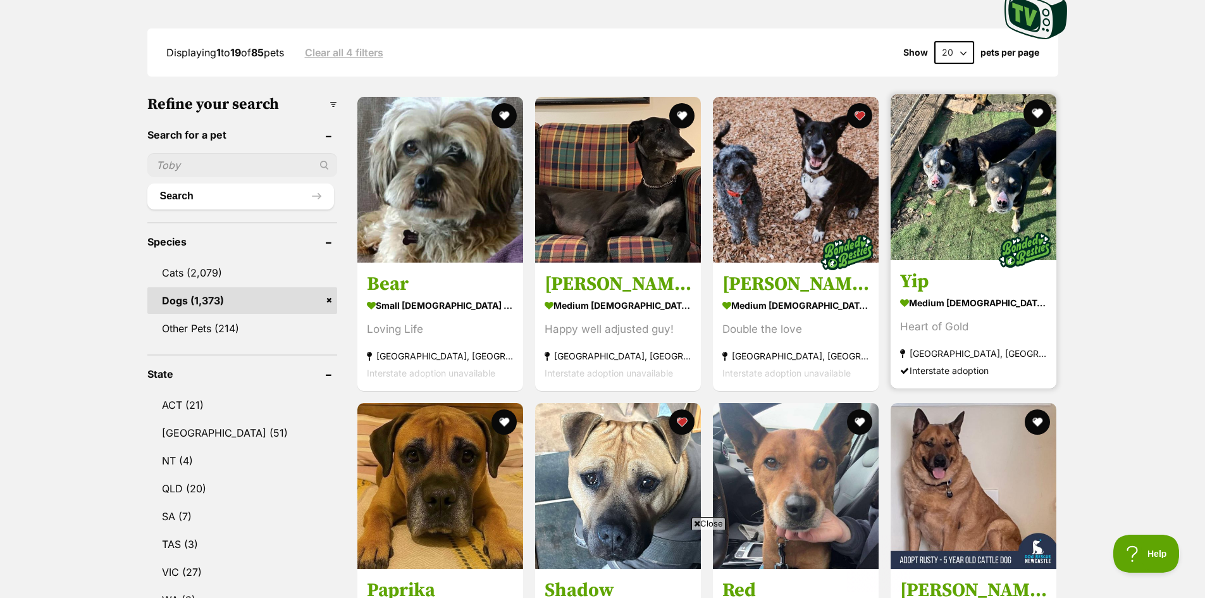
click at [1033, 115] on button "favourite" at bounding box center [1038, 113] width 28 height 28
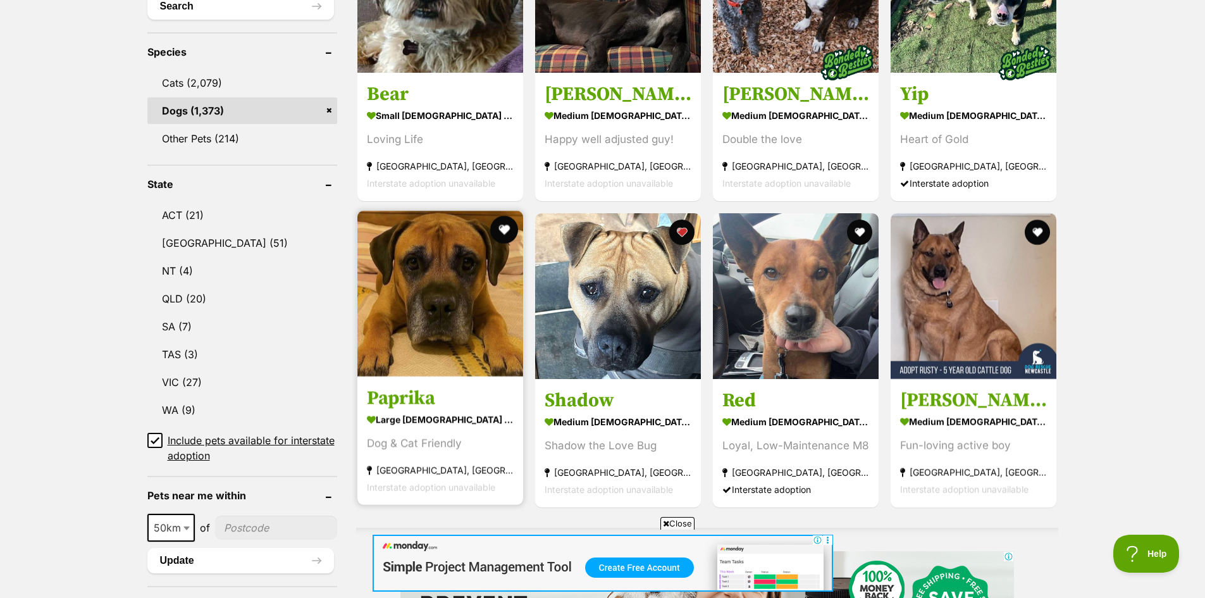
click at [501, 231] on button "favourite" at bounding box center [504, 230] width 28 height 28
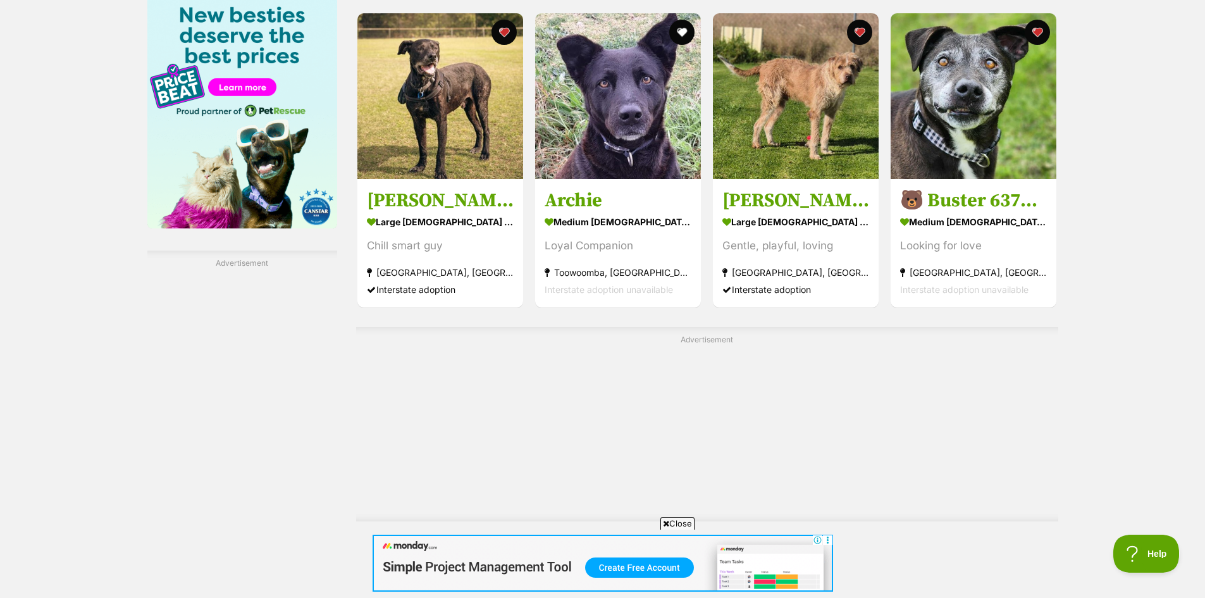
scroll to position [1897, 0]
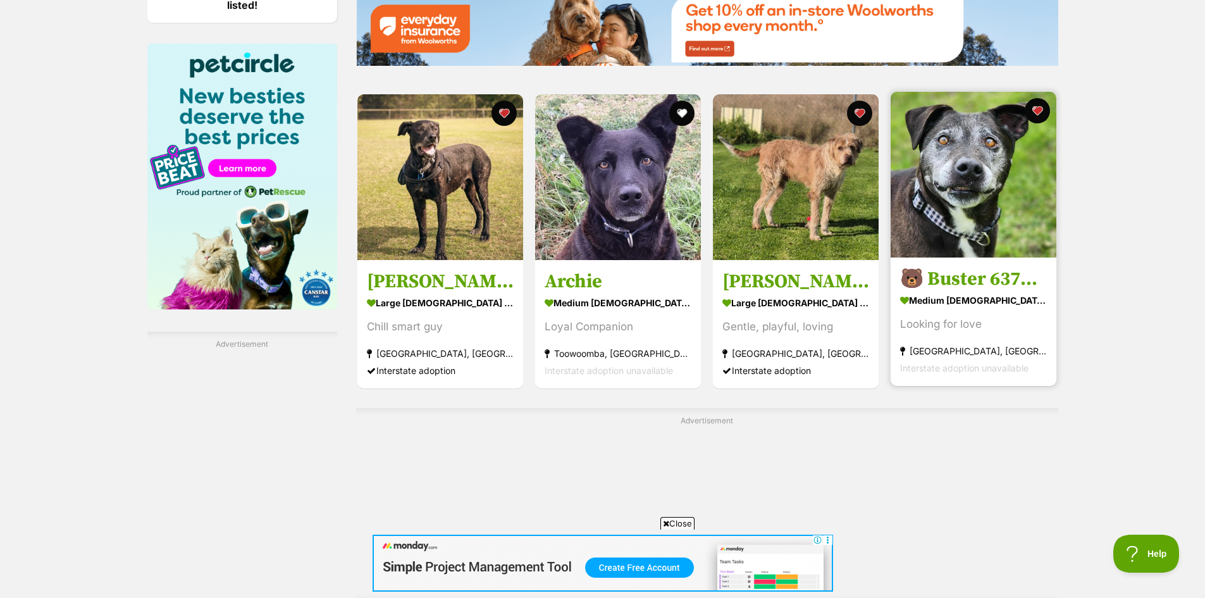
click at [986, 199] on img at bounding box center [973, 175] width 166 height 166
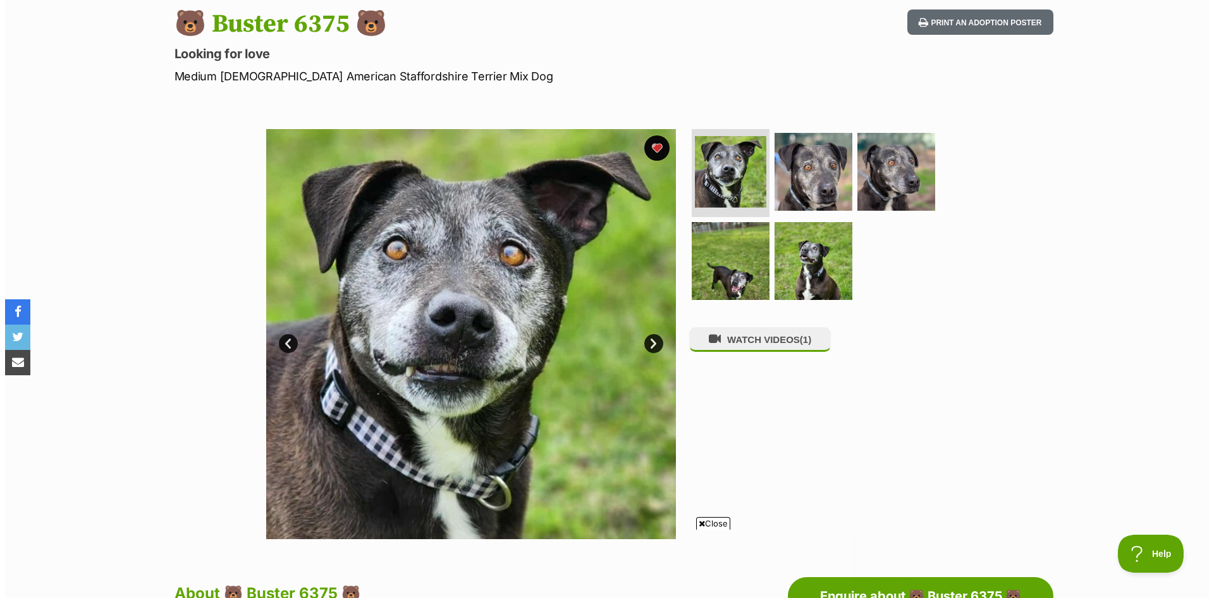
scroll to position [126, 0]
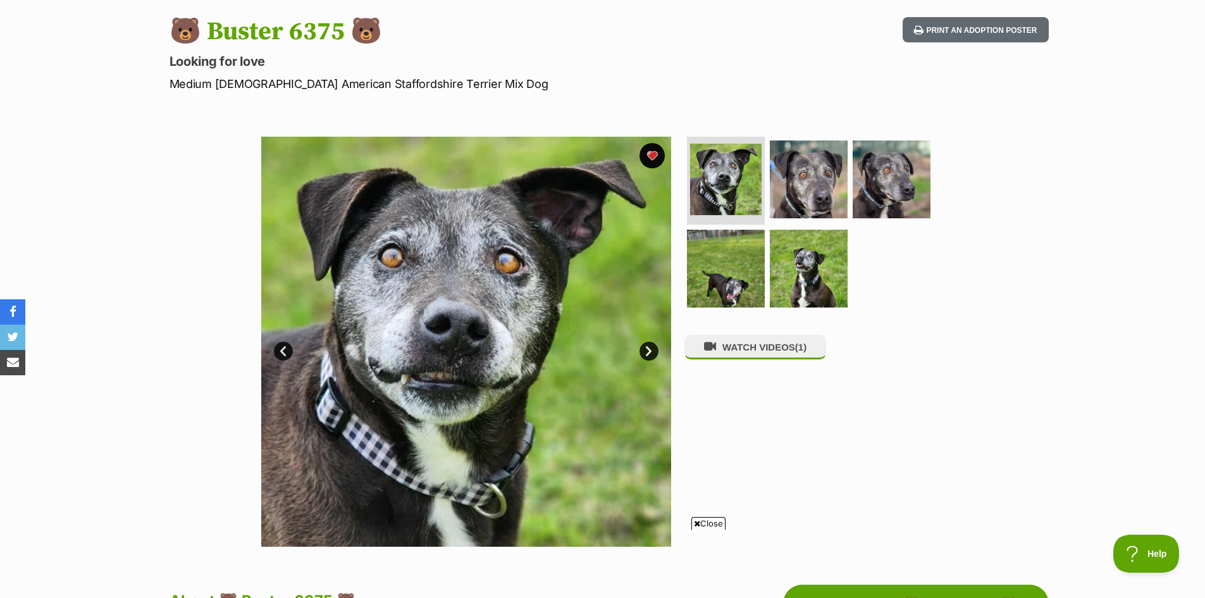
click at [645, 352] on link "Next" at bounding box center [648, 350] width 19 height 19
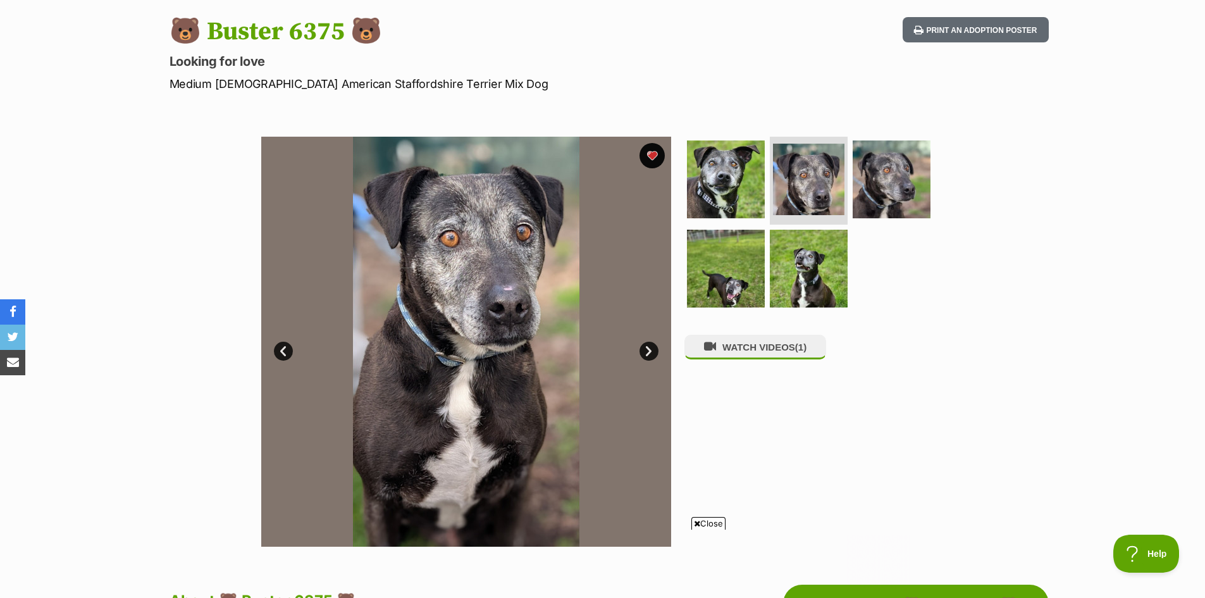
click at [645, 352] on link "Next" at bounding box center [648, 350] width 19 height 19
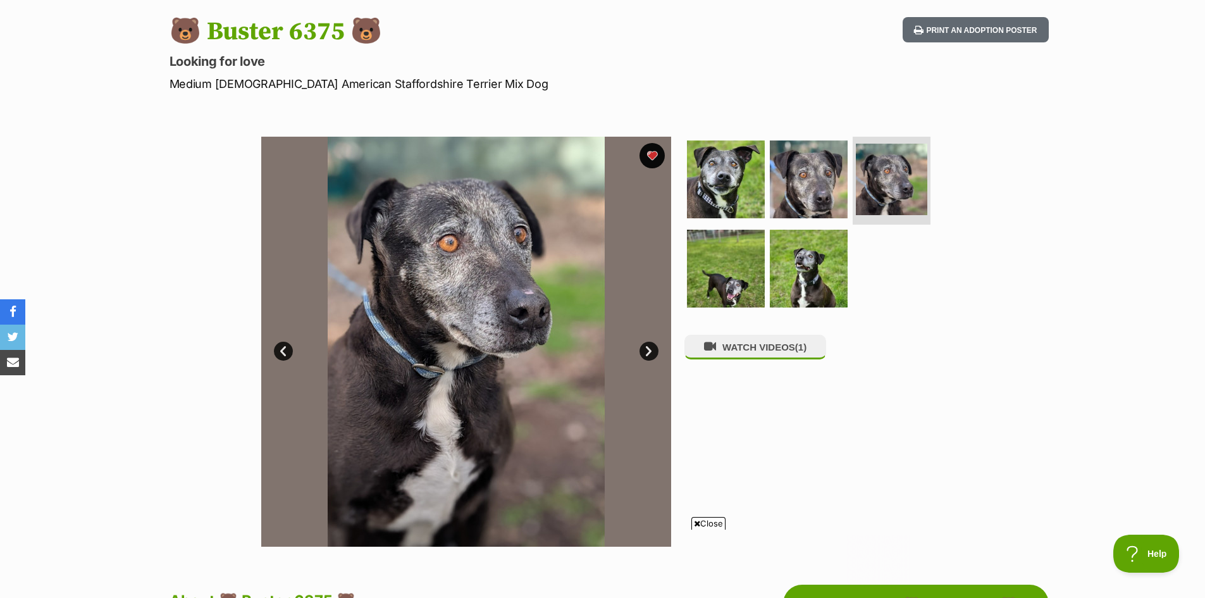
click at [645, 352] on link "Next" at bounding box center [648, 350] width 19 height 19
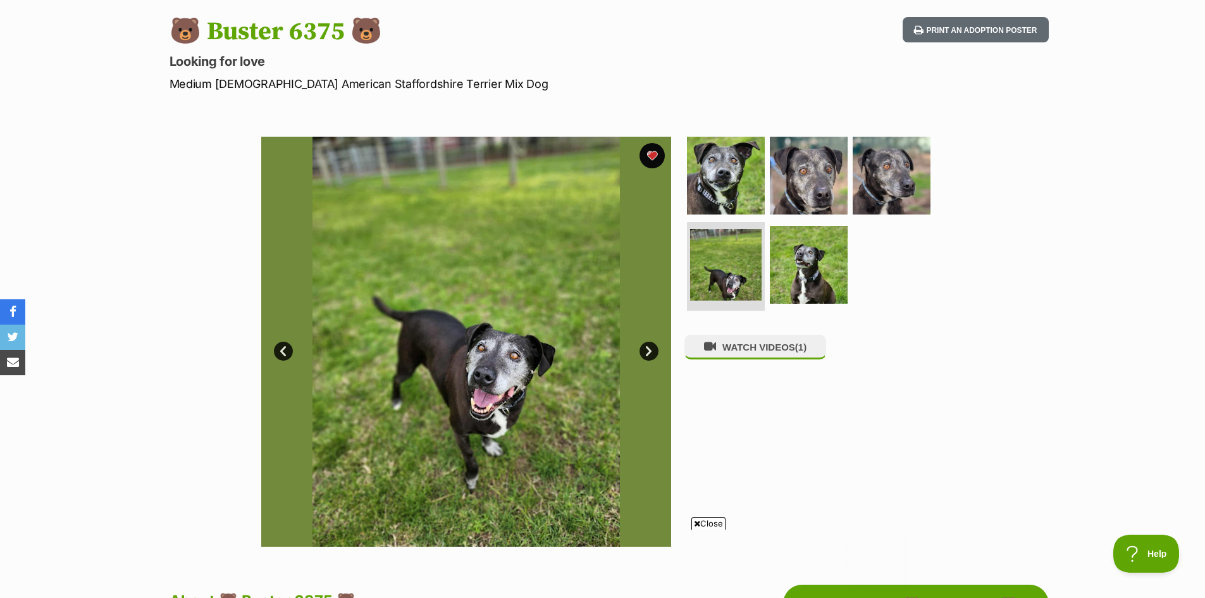
click at [645, 352] on link "Next" at bounding box center [648, 350] width 19 height 19
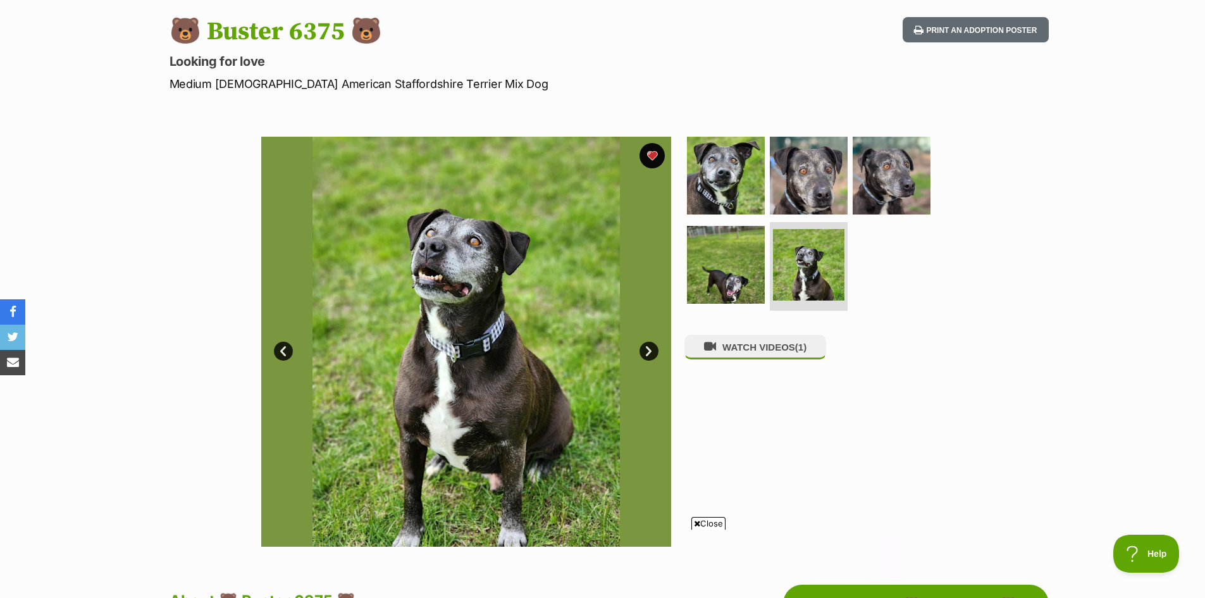
click at [645, 352] on link "Next" at bounding box center [648, 350] width 19 height 19
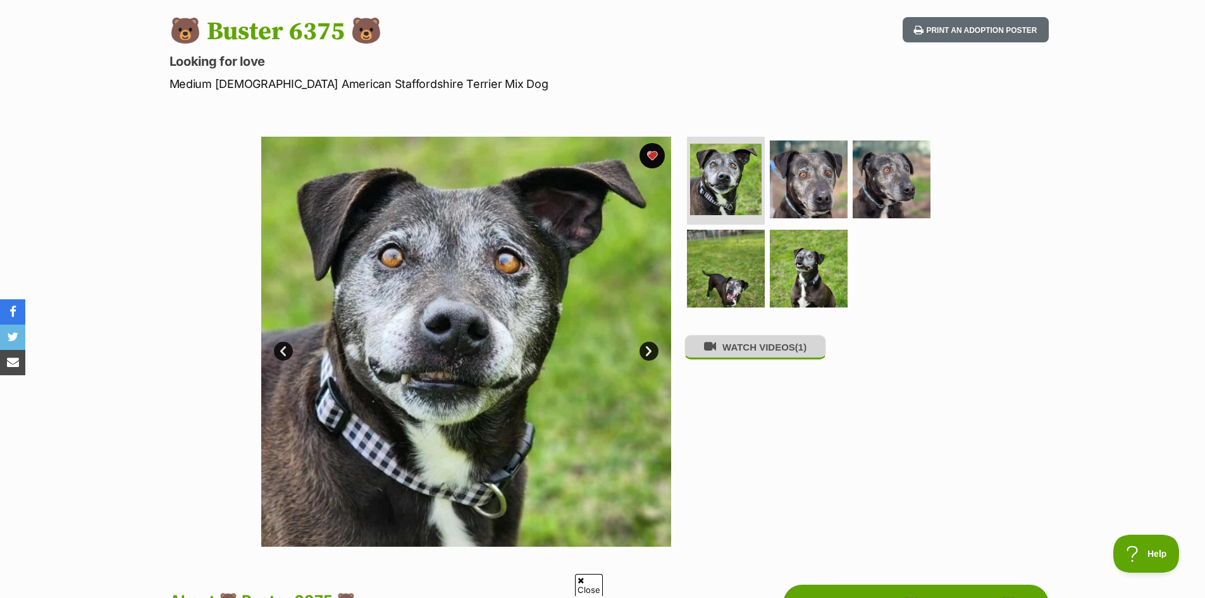
click at [754, 355] on button "WATCH VIDEOS (1)" at bounding box center [755, 347] width 142 height 25
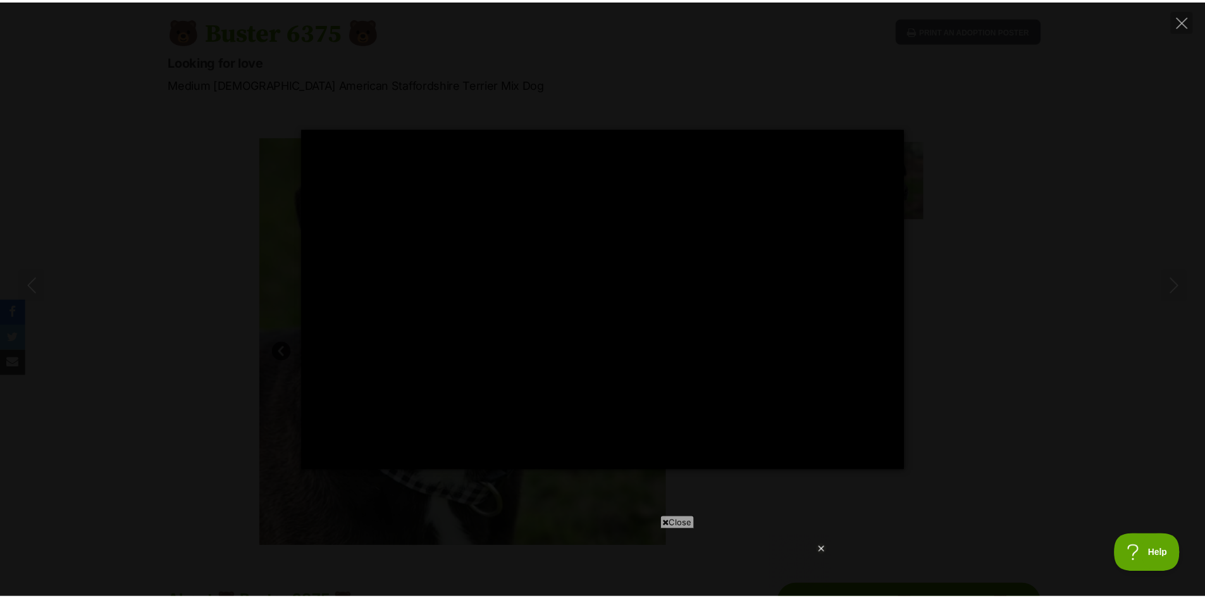
scroll to position [0, 0]
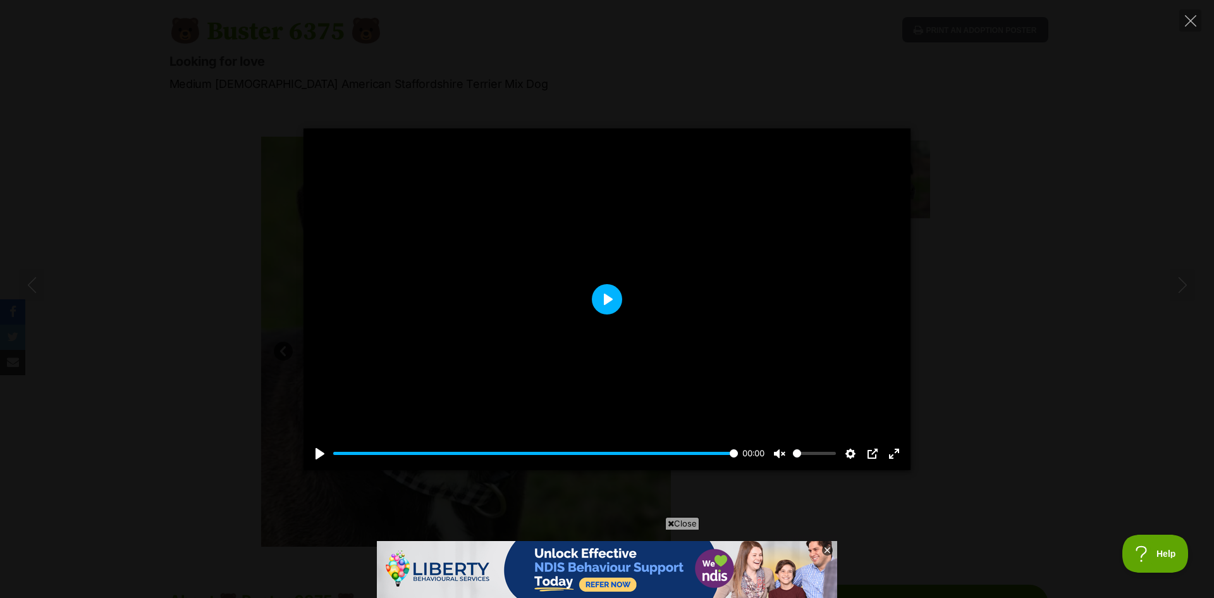
click at [613, 296] on button "Play" at bounding box center [607, 299] width 30 height 30
click at [1191, 22] on icon "Close" at bounding box center [1190, 20] width 11 height 11
type input "62.97"
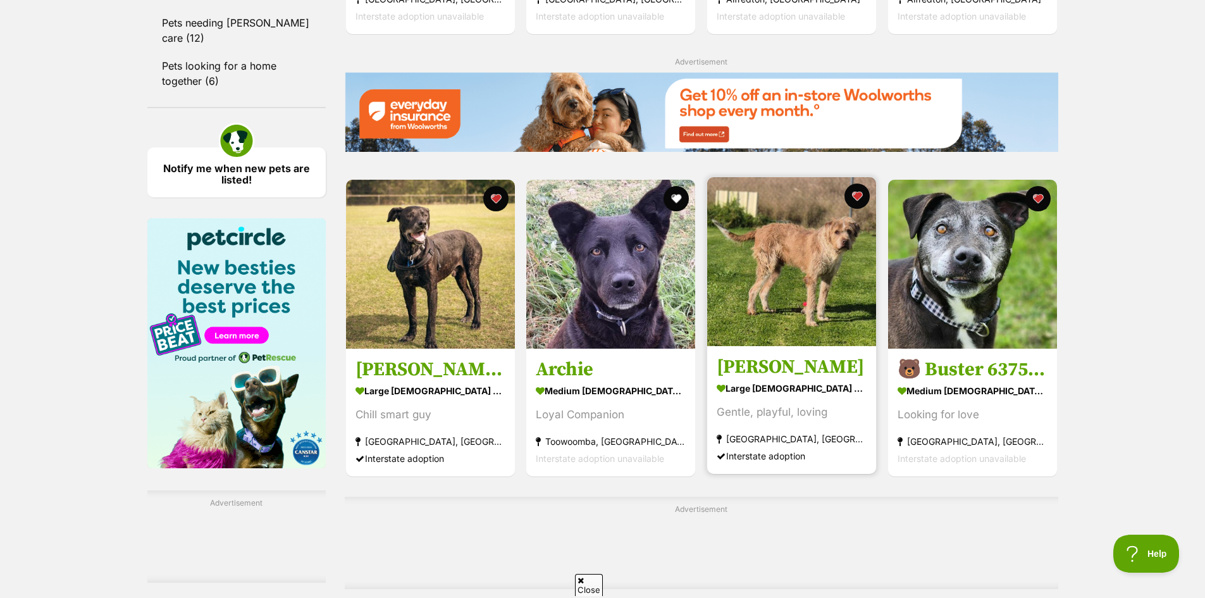
scroll to position [1786, 0]
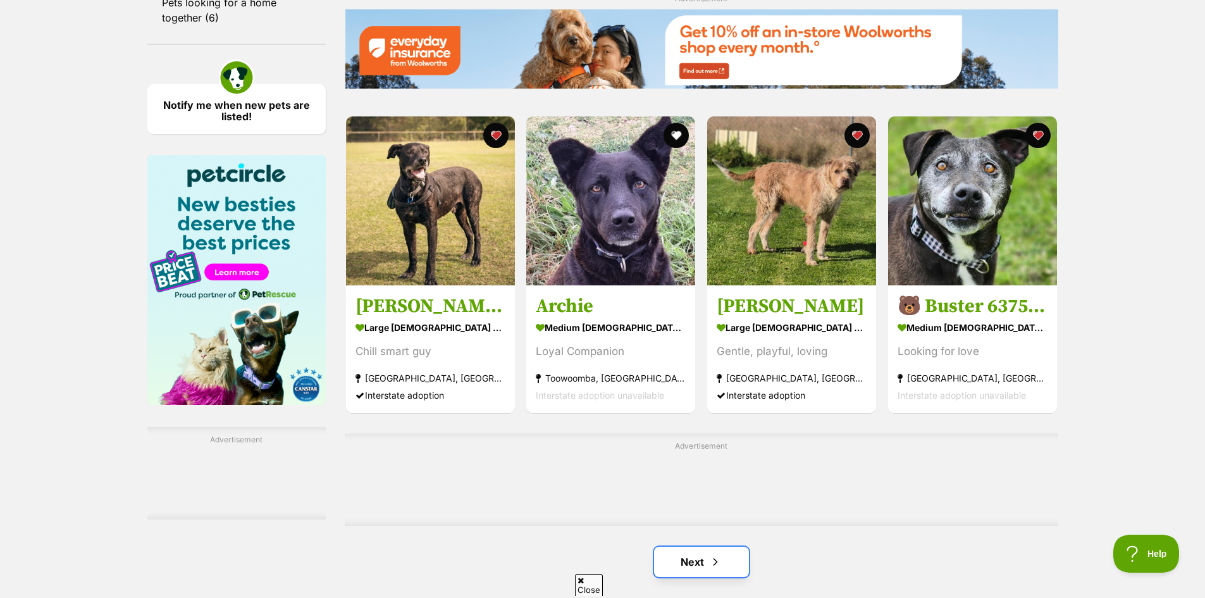
click at [692, 546] on link "Next" at bounding box center [701, 561] width 95 height 30
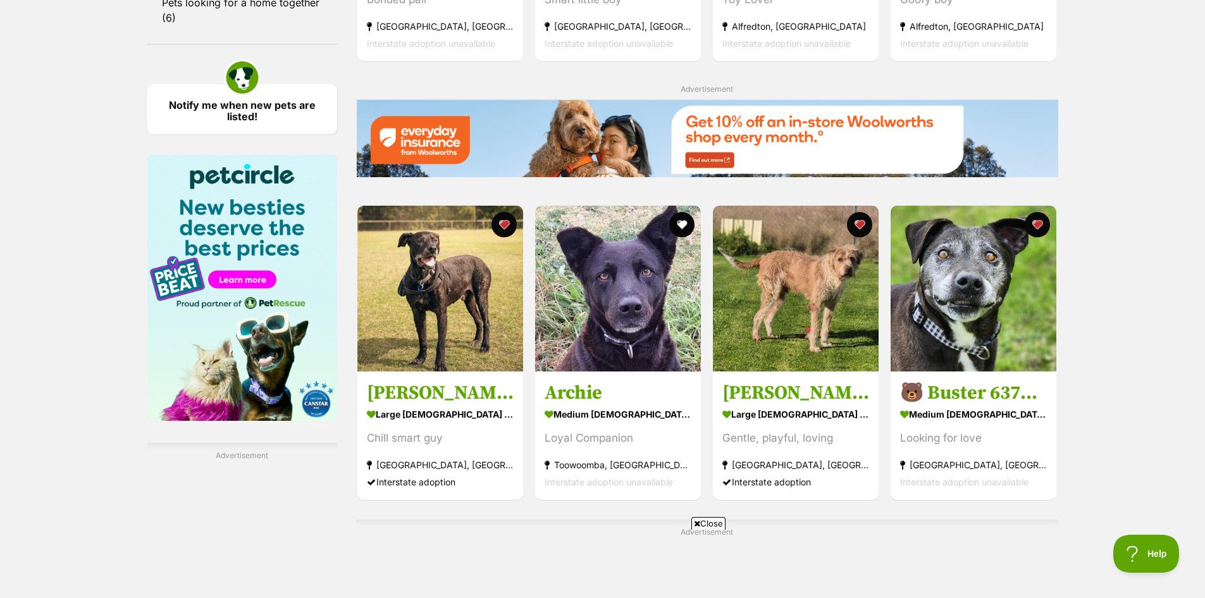
scroll to position [1771, 0]
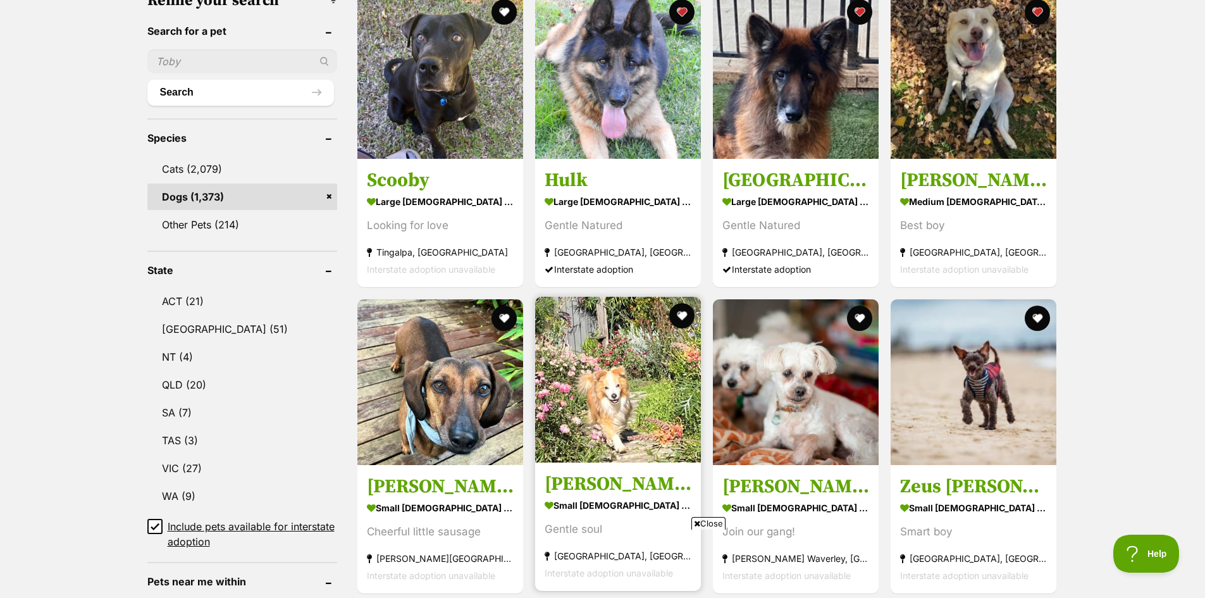
scroll to position [569, 0]
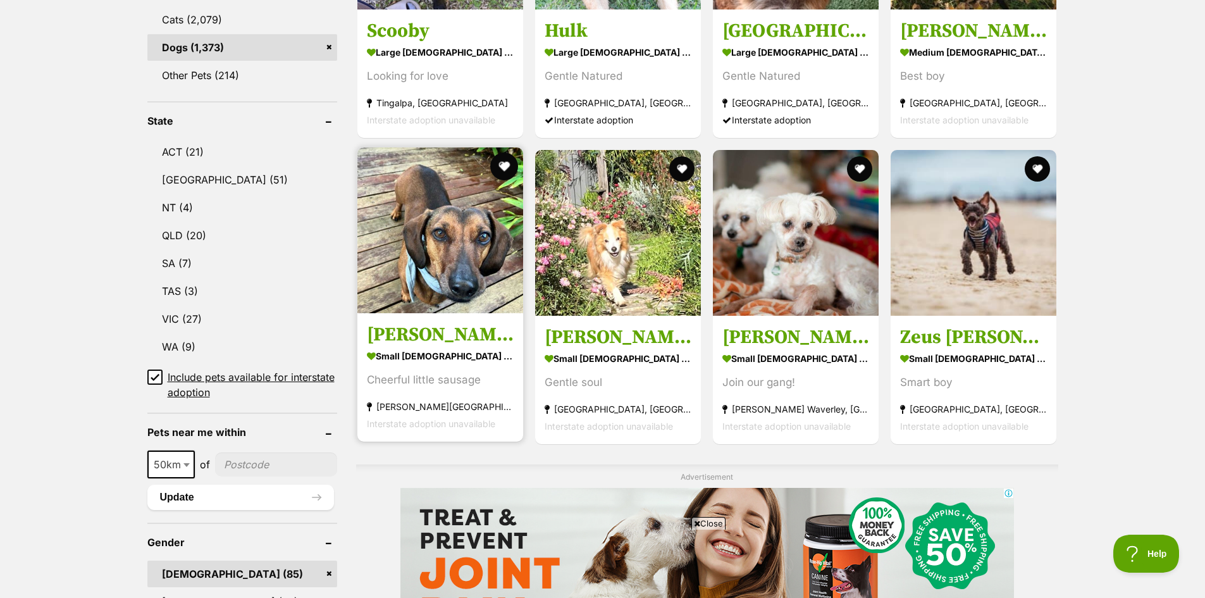
click at [507, 167] on button "favourite" at bounding box center [504, 166] width 28 height 28
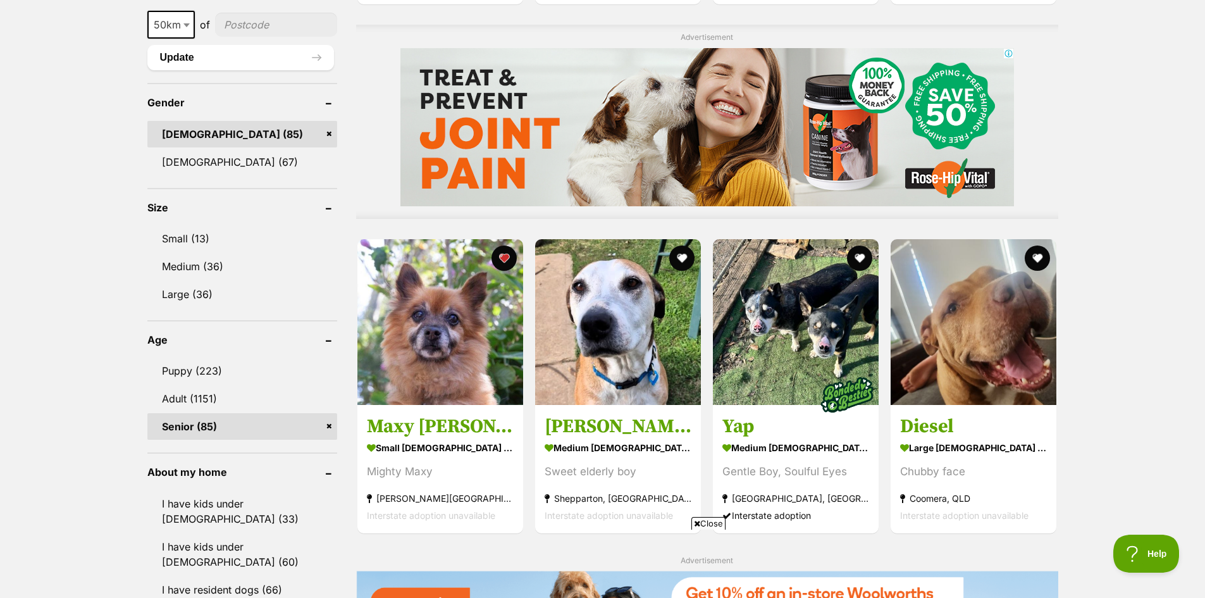
scroll to position [1012, 0]
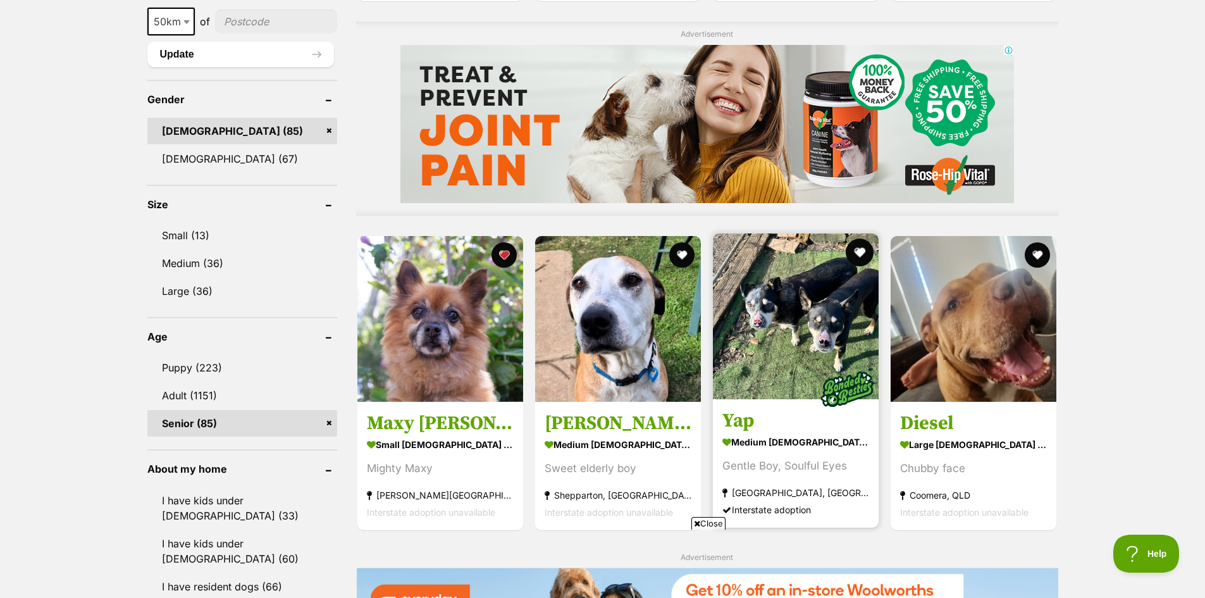
click at [861, 249] on button "favourite" at bounding box center [859, 252] width 28 height 28
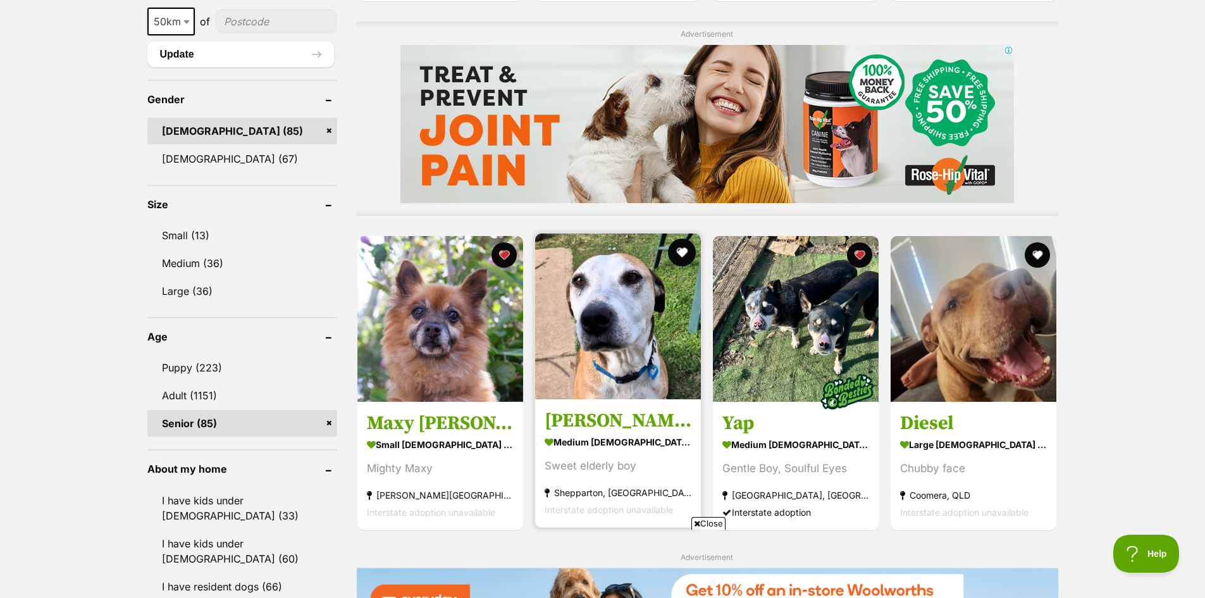
click at [686, 250] on button "favourite" at bounding box center [682, 252] width 28 height 28
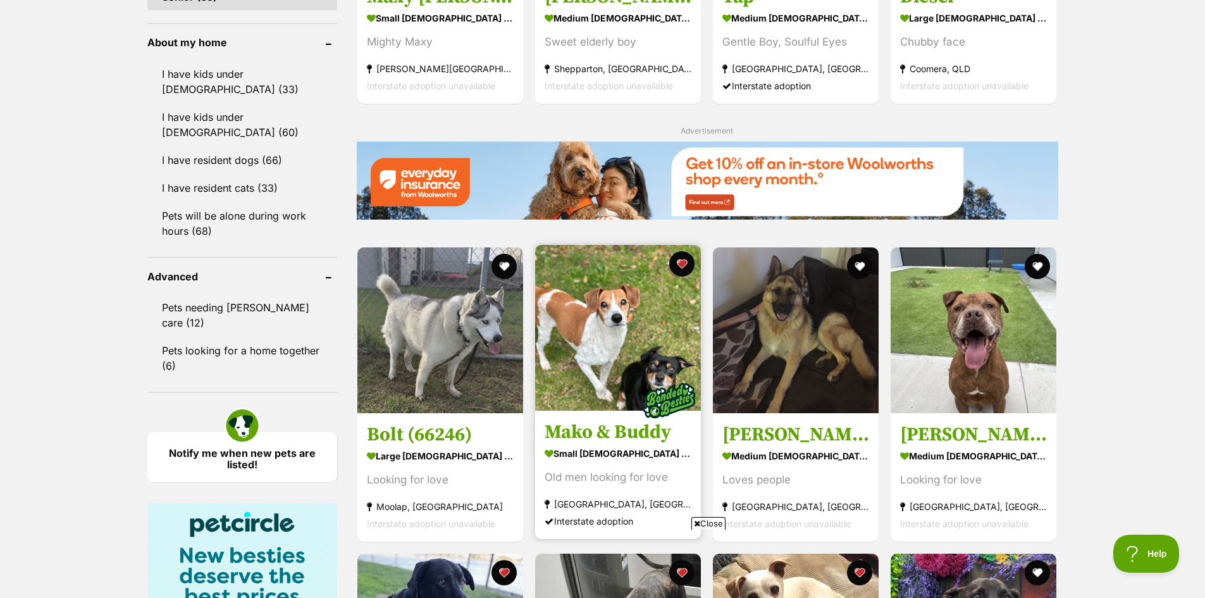
scroll to position [1454, 0]
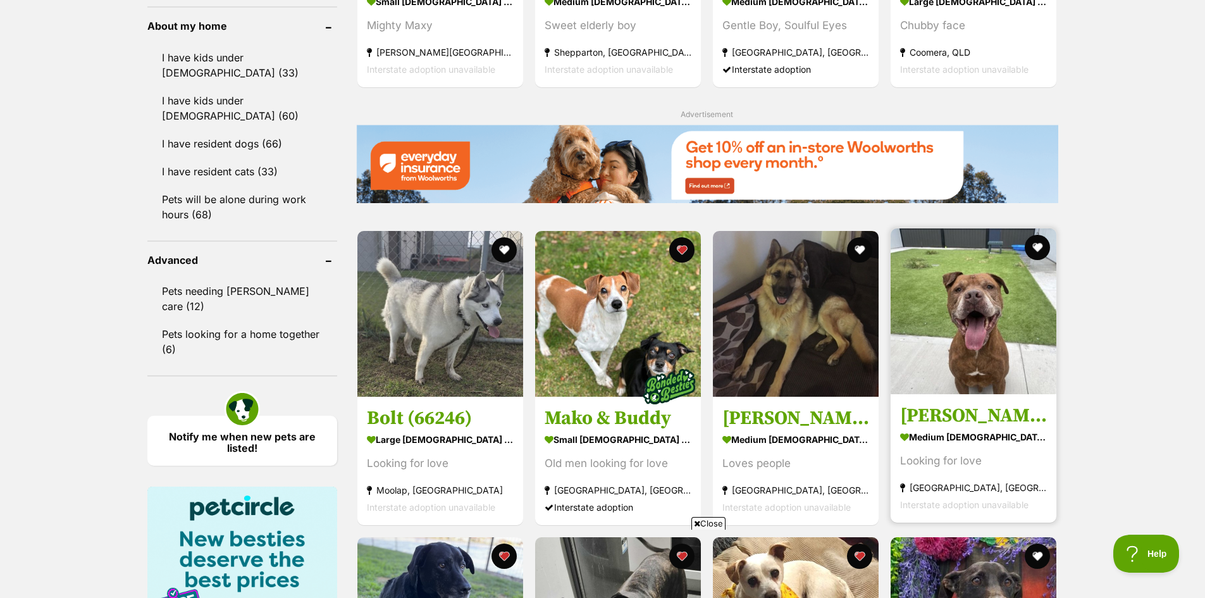
click at [1016, 351] on img at bounding box center [973, 311] width 166 height 166
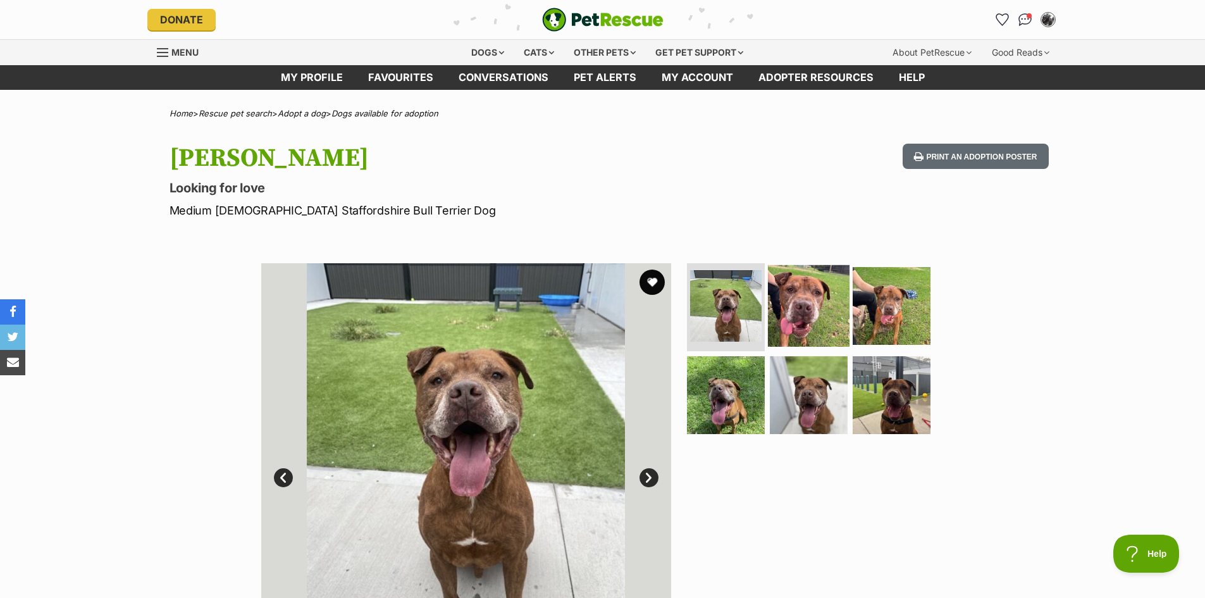
click at [811, 314] on img at bounding box center [809, 305] width 82 height 82
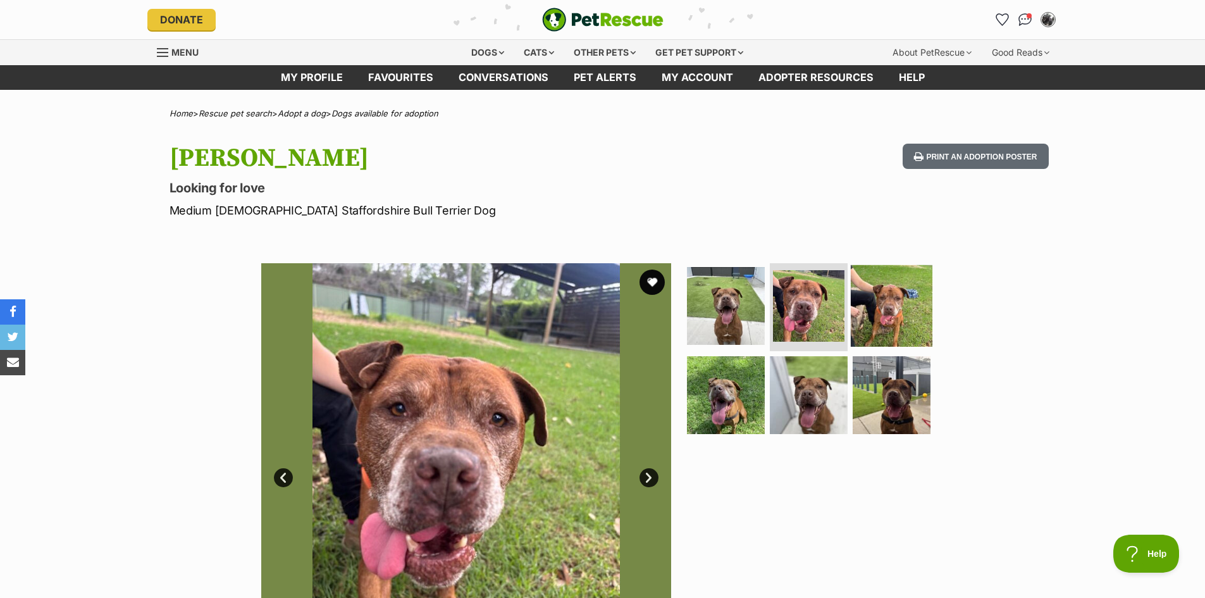
click at [893, 300] on img at bounding box center [892, 305] width 82 height 82
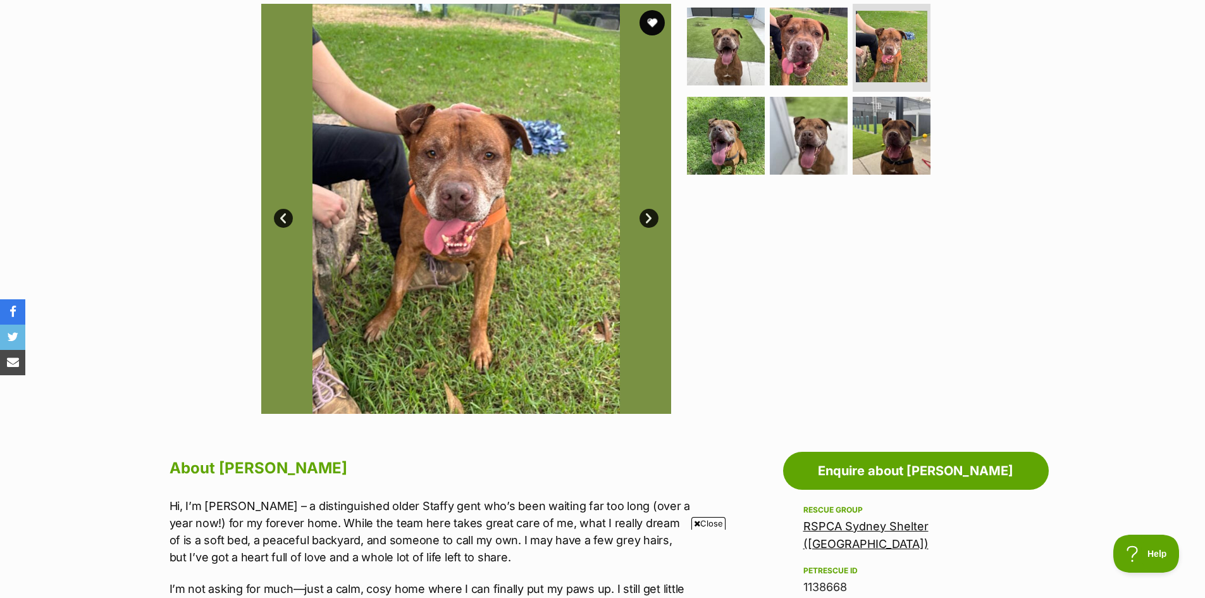
scroll to position [379, 0]
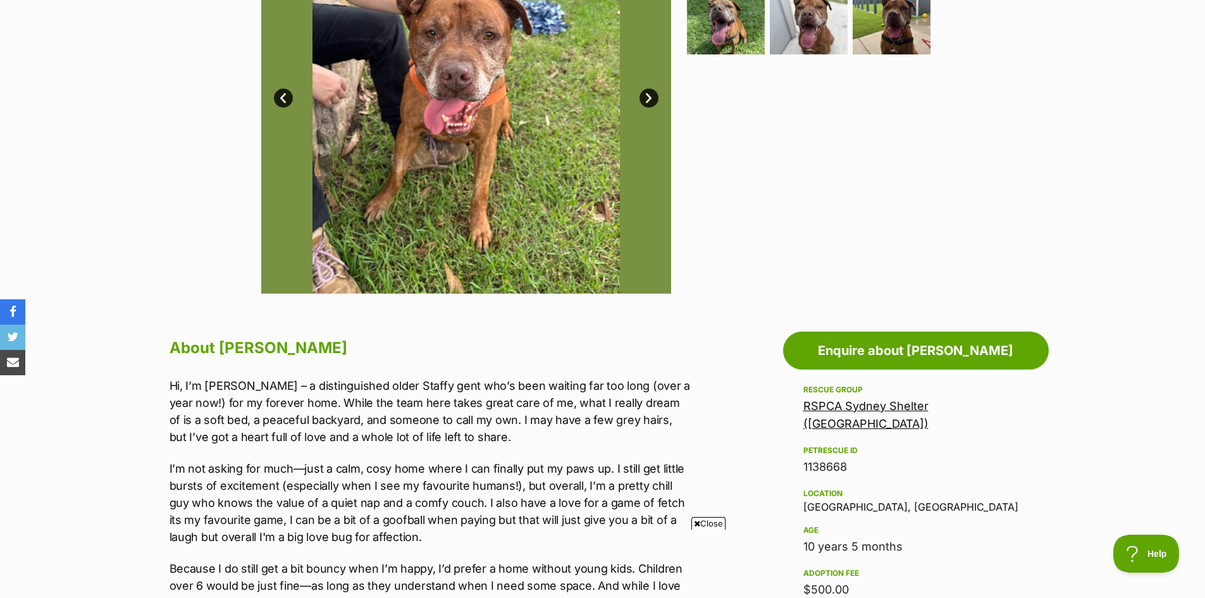
click at [895, 405] on link "RSPCA Sydney Shelter ([GEOGRAPHIC_DATA])" at bounding box center [865, 414] width 125 height 31
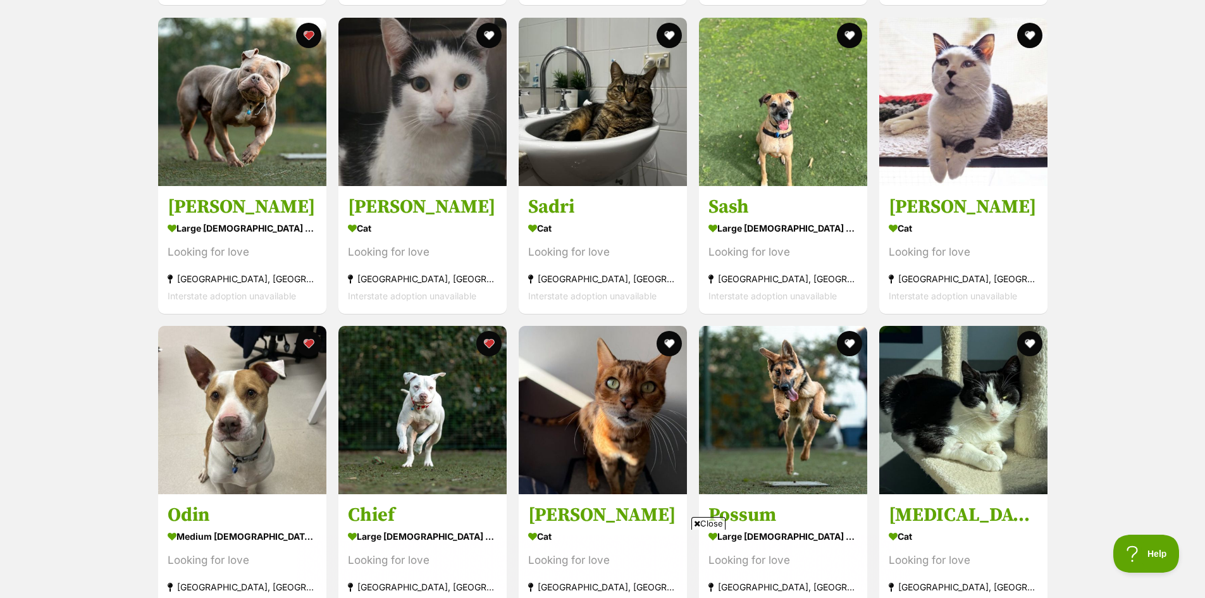
scroll to position [2150, 0]
